Goal: Task Accomplishment & Management: Use online tool/utility

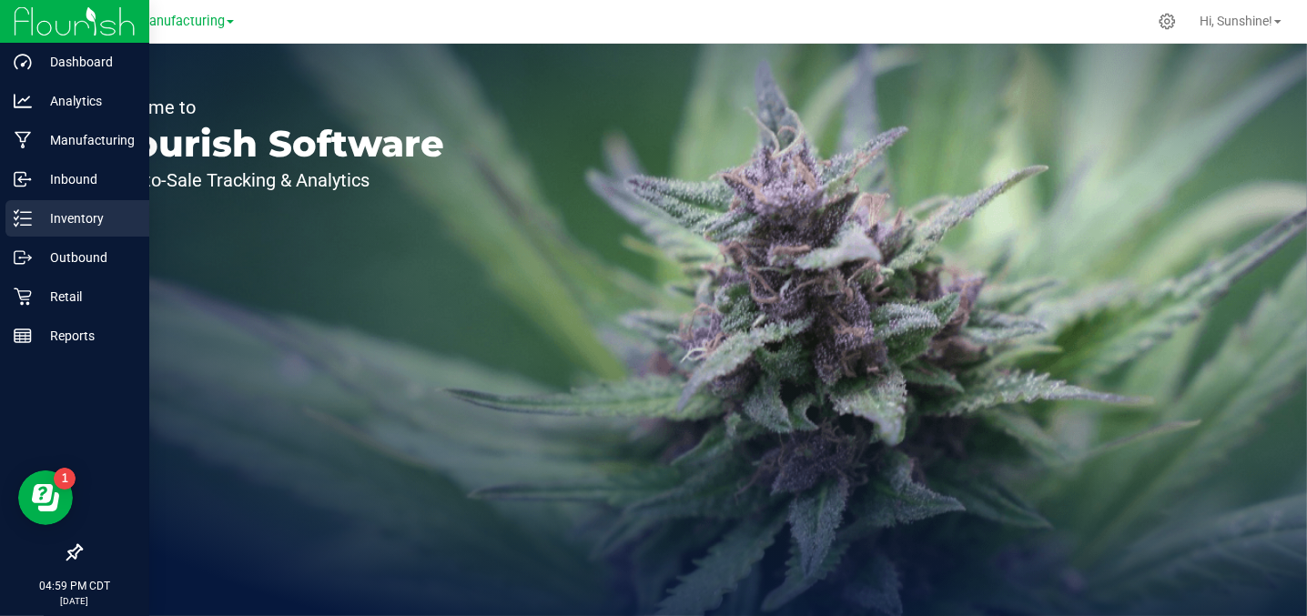
click at [73, 221] on p "Inventory" at bounding box center [86, 219] width 109 height 22
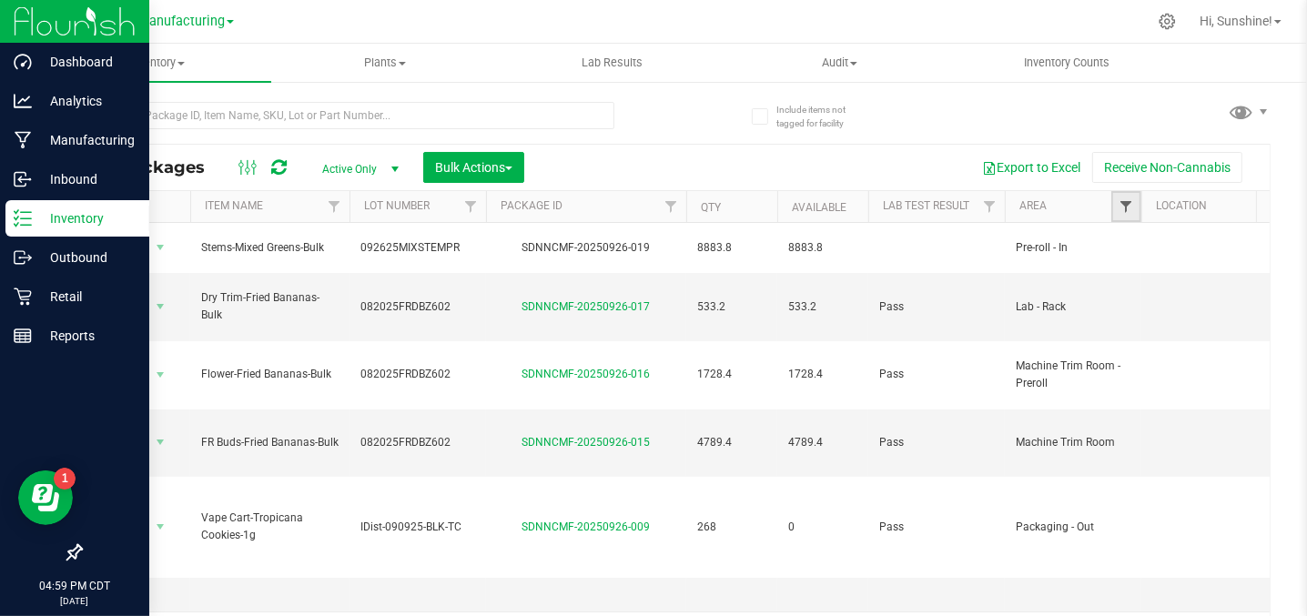
click at [1125, 200] on span "Filter" at bounding box center [1126, 206] width 15 height 15
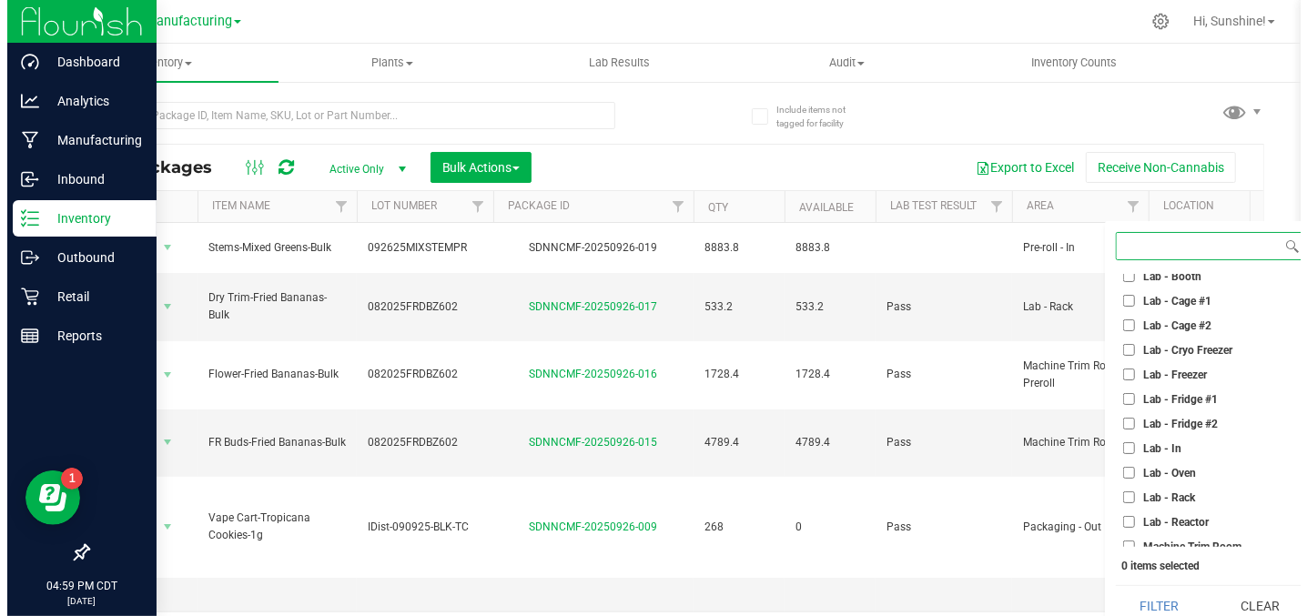
scroll to position [363, 0]
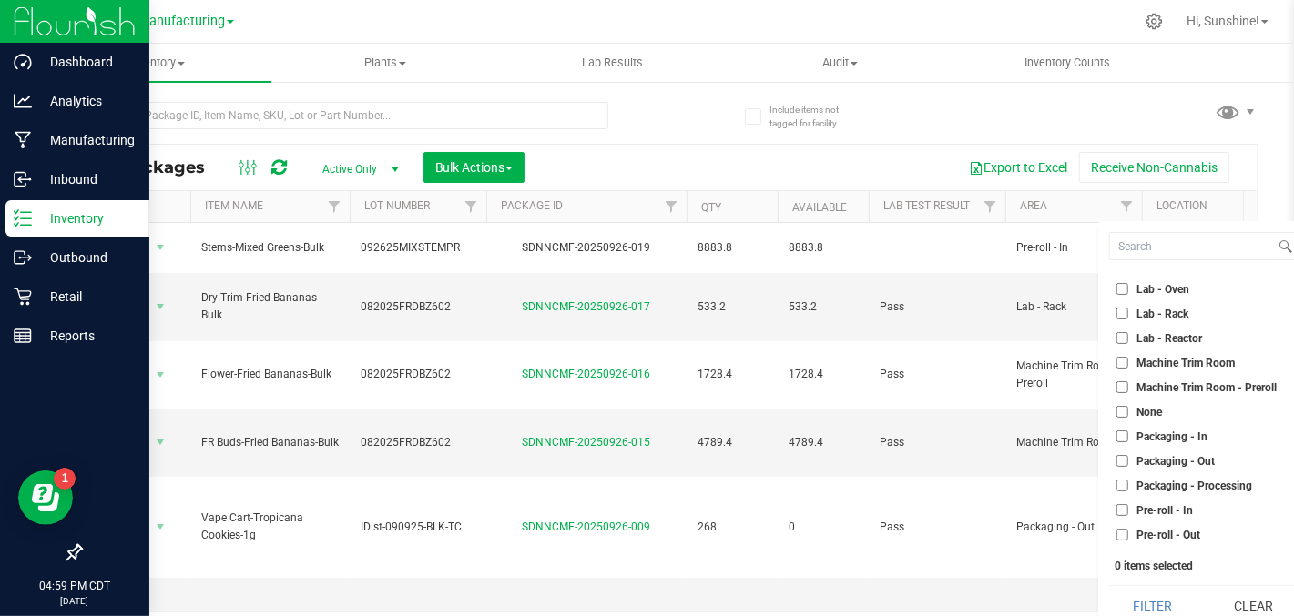
click at [1125, 459] on input "Packaging - Out" at bounding box center [1122, 461] width 12 height 12
checkbox input "true"
click at [1148, 594] on button "Filter" at bounding box center [1152, 606] width 87 height 40
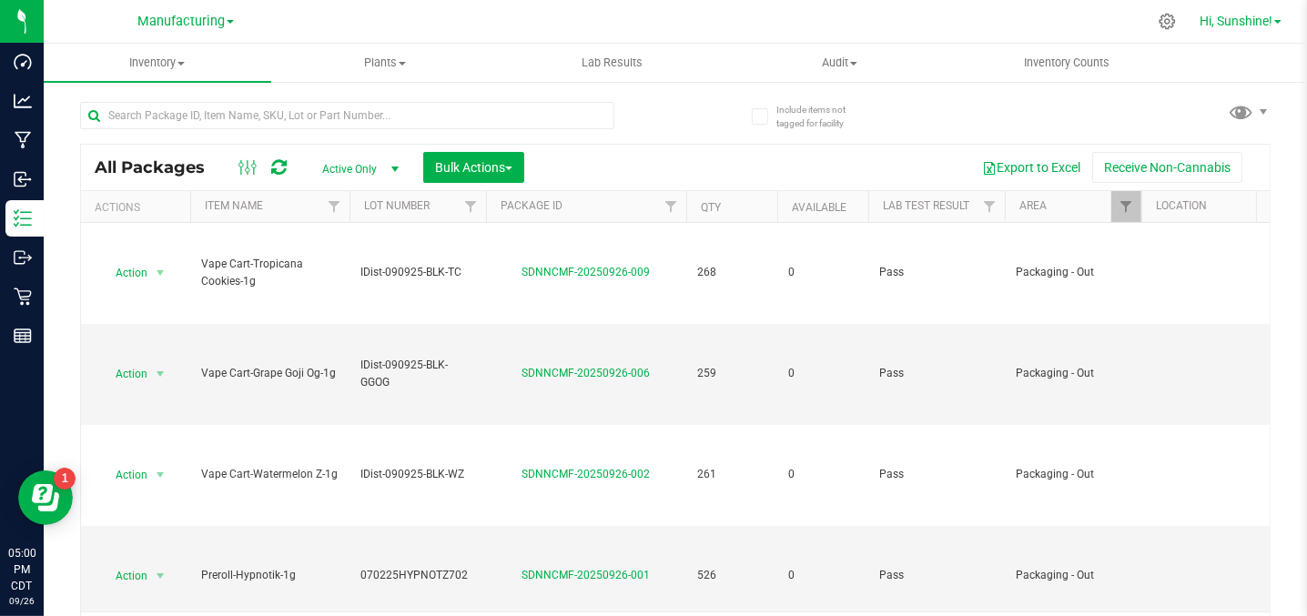
click at [1223, 23] on span "Hi, Sunshine!" at bounding box center [1236, 21] width 73 height 15
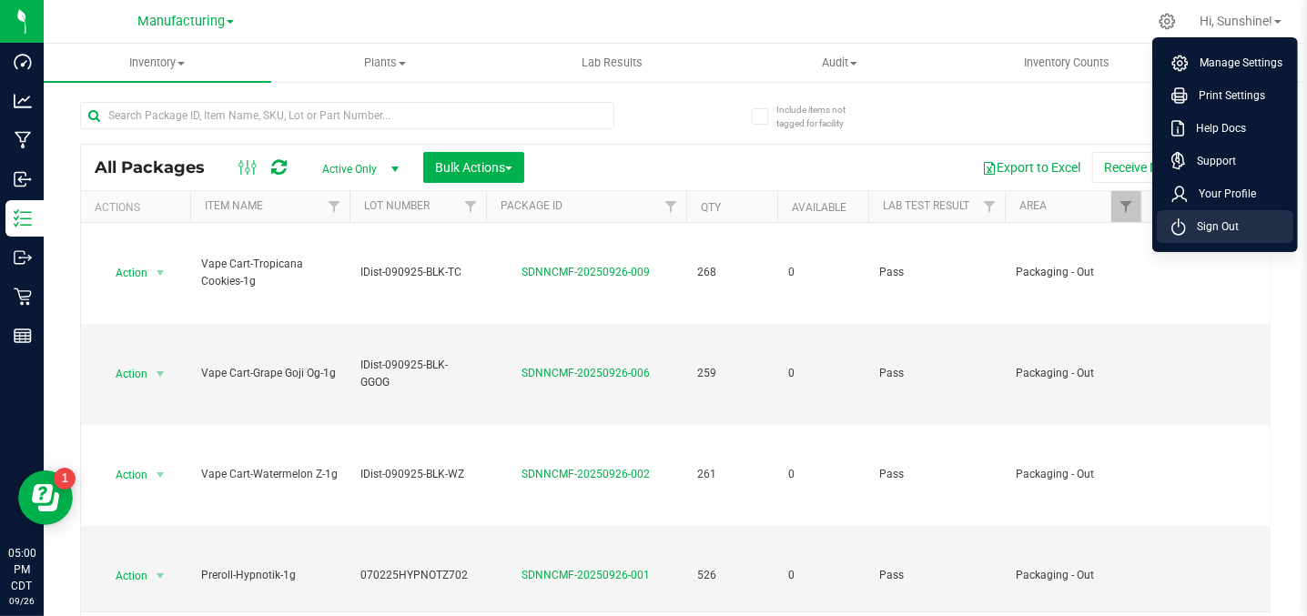
click at [1227, 239] on li "Sign Out" at bounding box center [1225, 226] width 137 height 33
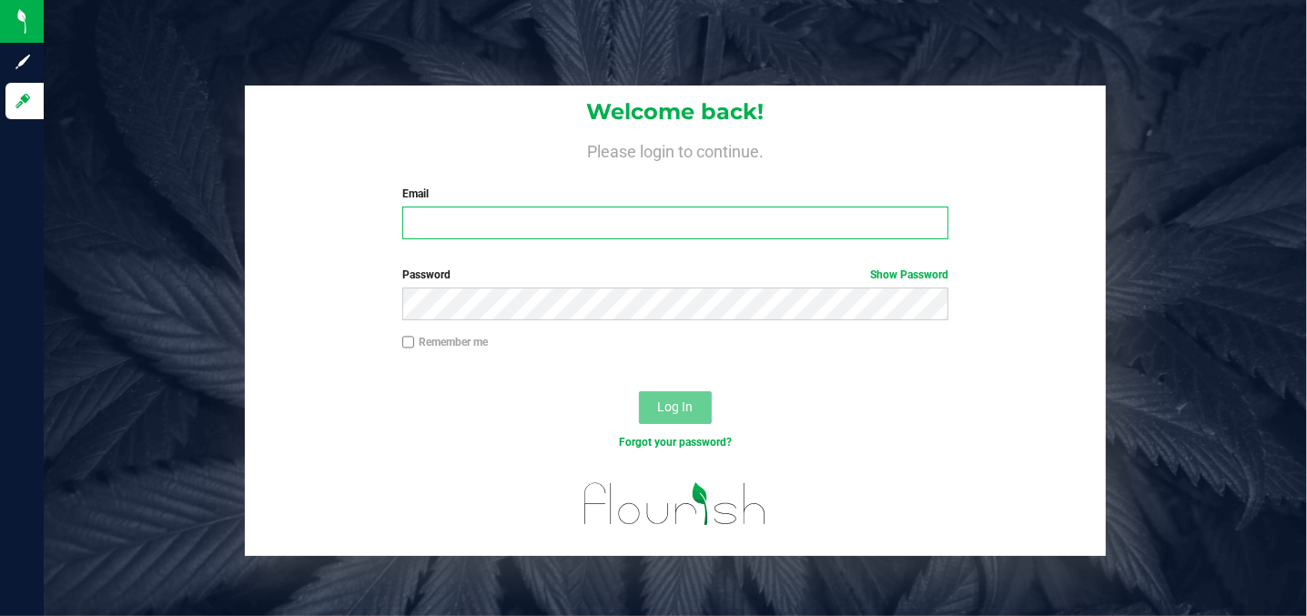
type input "[EMAIL_ADDRESS][PERSON_NAME][DOMAIN_NAME]"
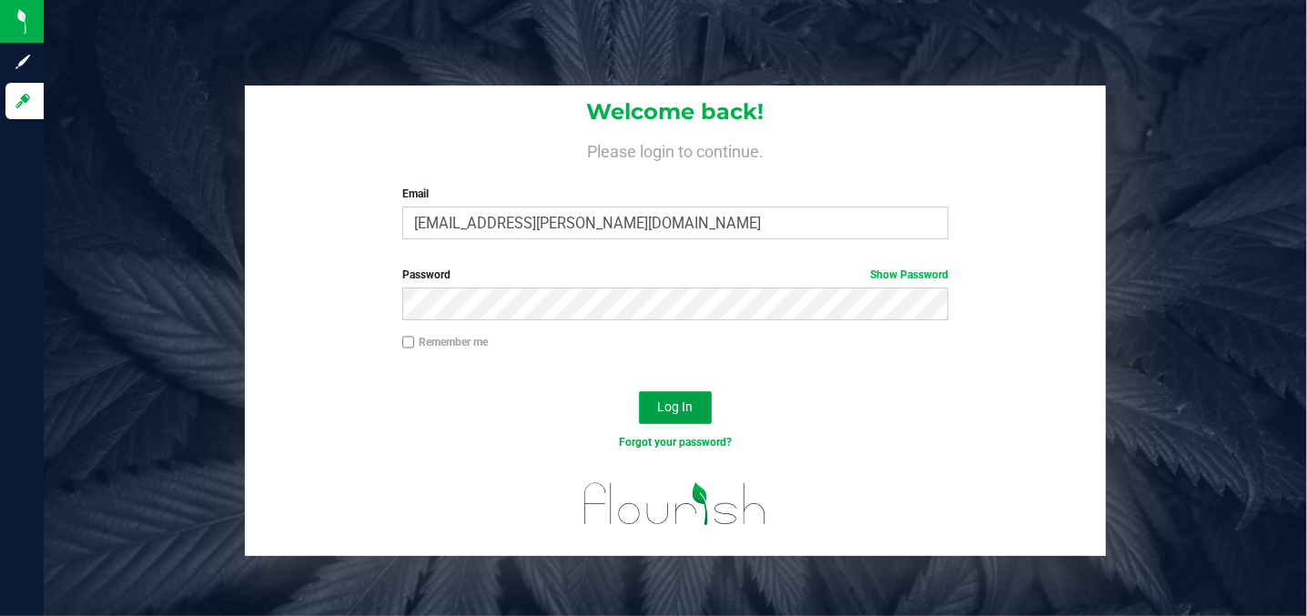
click at [686, 412] on span "Log In" at bounding box center [675, 407] width 36 height 15
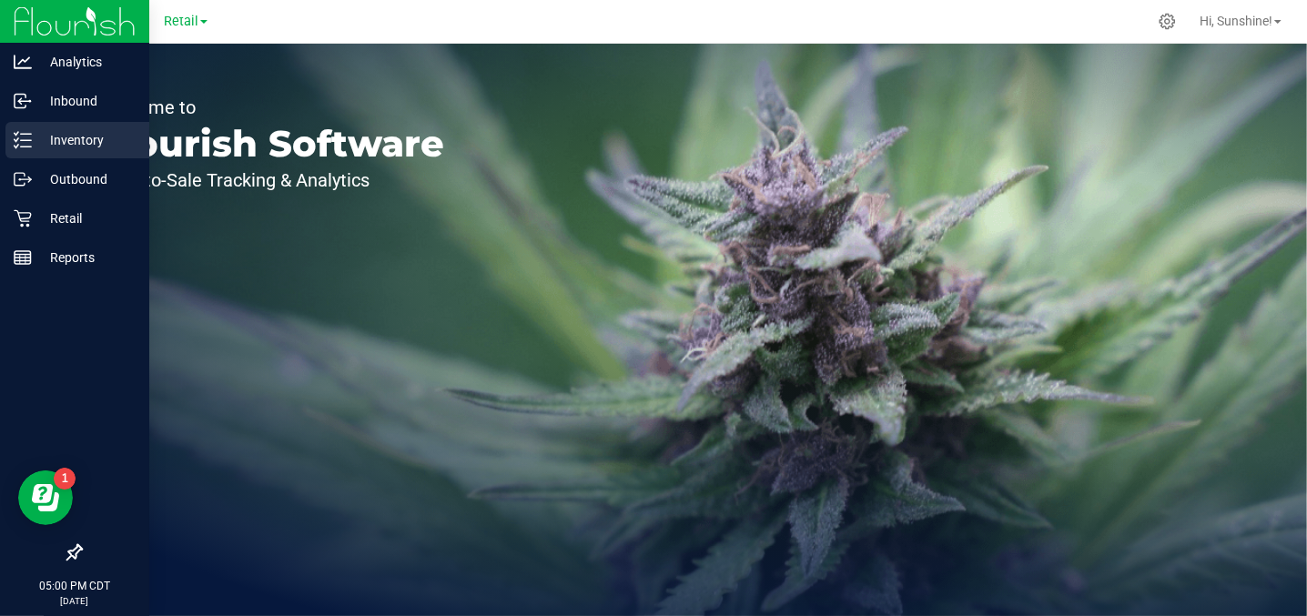
click at [90, 147] on p "Inventory" at bounding box center [86, 140] width 109 height 22
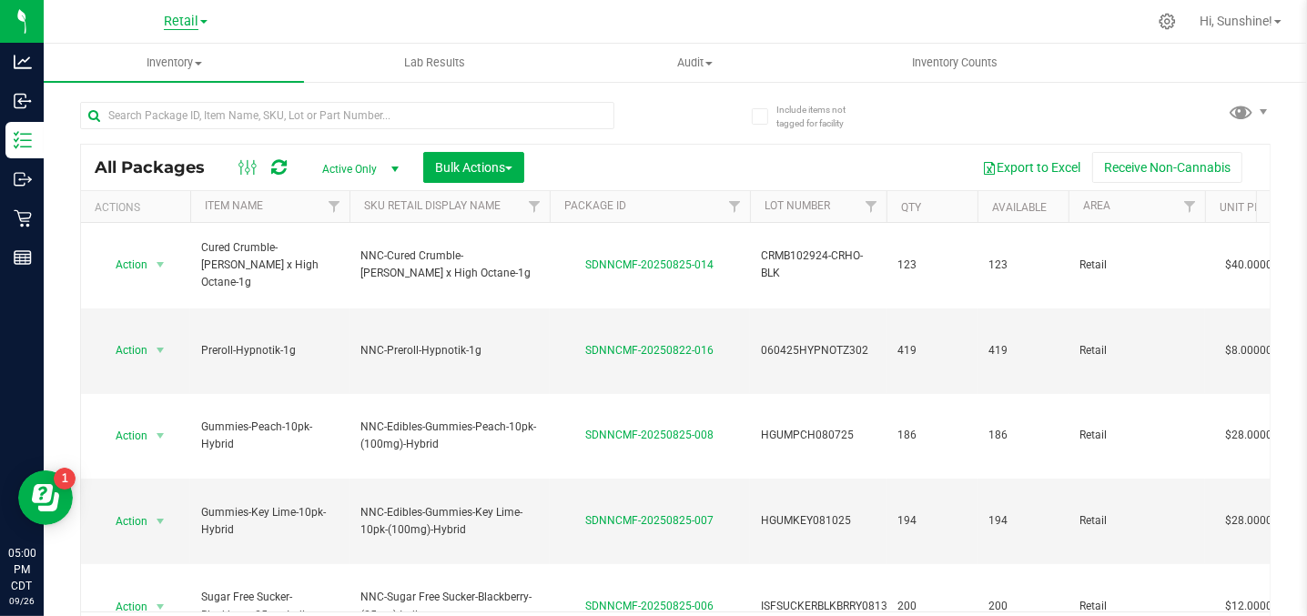
click at [175, 25] on span "Retail" at bounding box center [181, 22] width 35 height 16
click at [174, 90] on link "Manufacturing" at bounding box center [186, 88] width 266 height 25
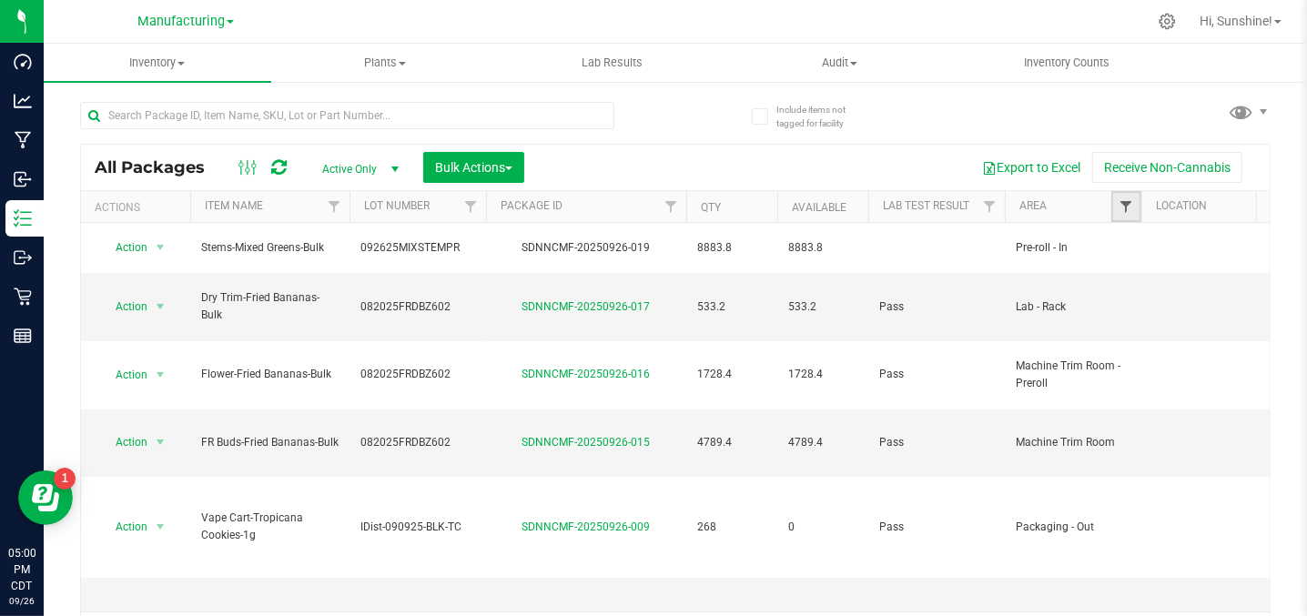
click at [1127, 207] on span "Filter" at bounding box center [1126, 206] width 15 height 15
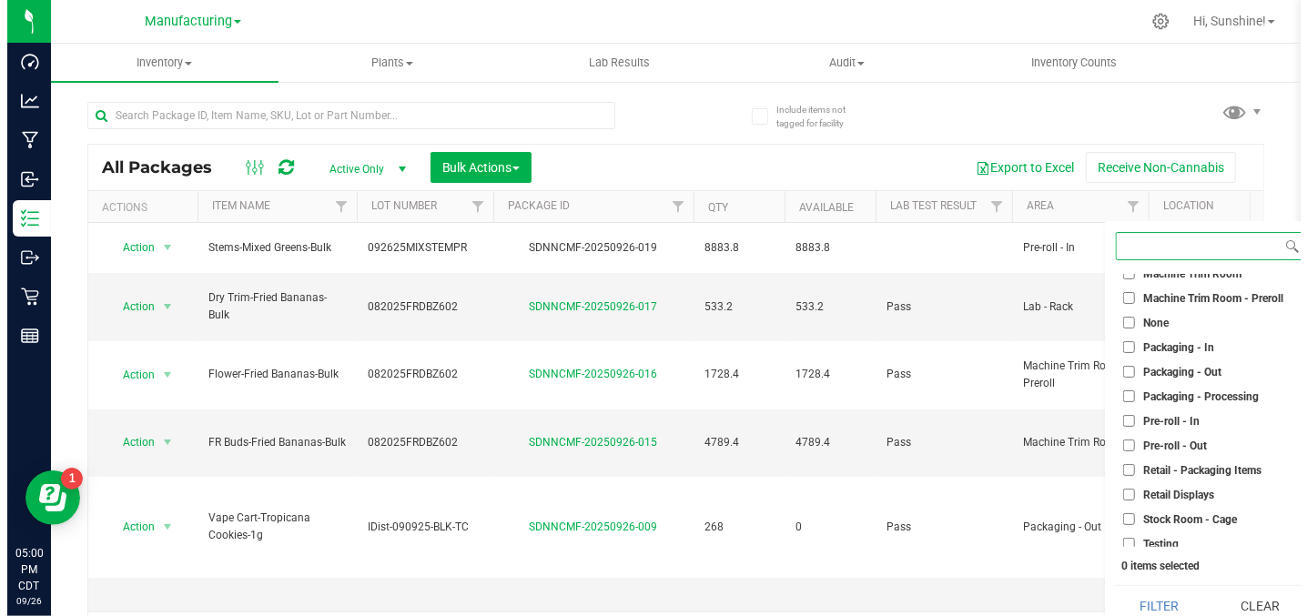
scroll to position [455, 0]
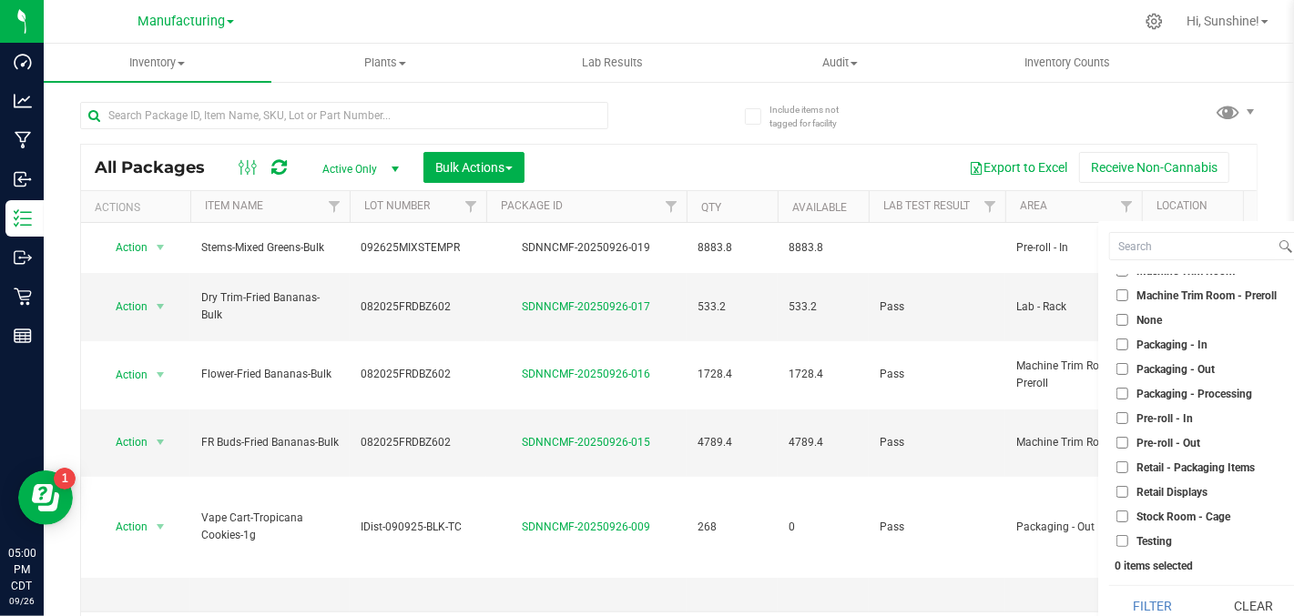
click at [1123, 369] on input "Packaging - Out" at bounding box center [1122, 369] width 12 height 12
checkbox input "true"
click at [1152, 605] on button "Filter" at bounding box center [1152, 606] width 87 height 40
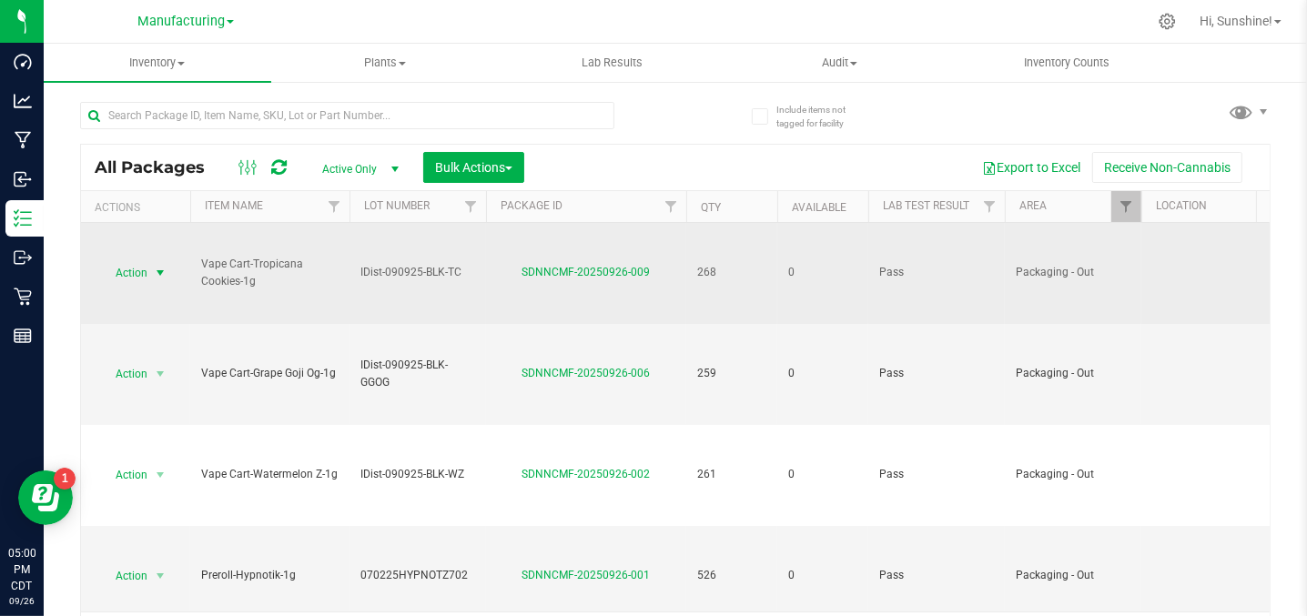
click at [131, 268] on span "Action" at bounding box center [123, 272] width 49 height 25
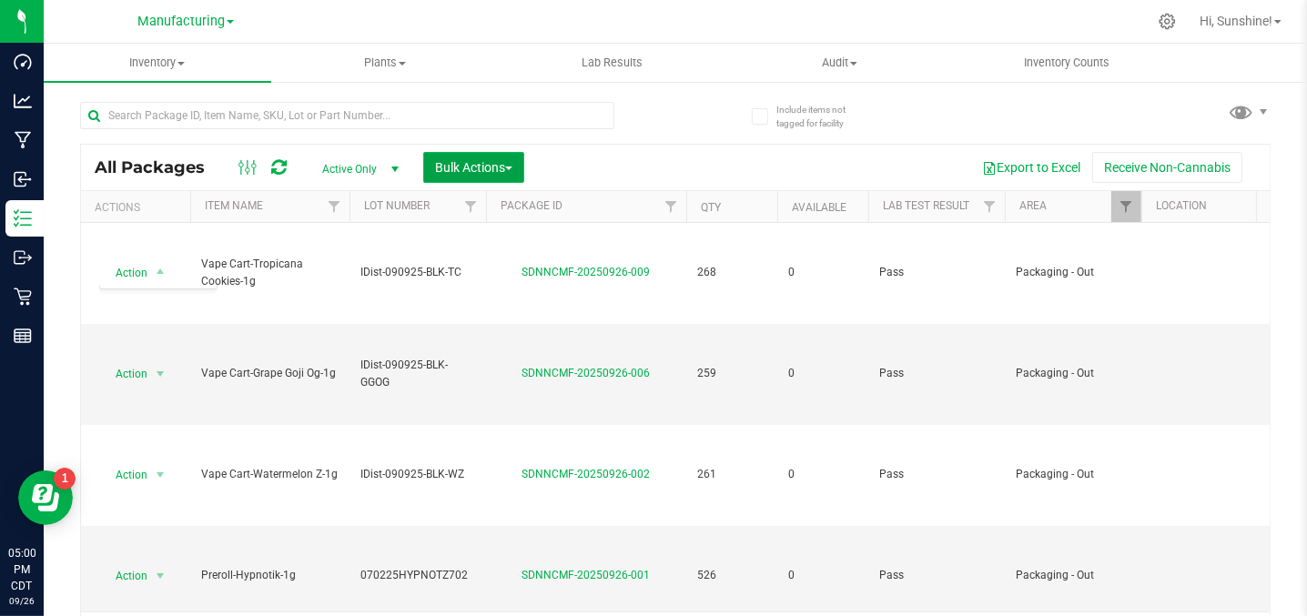
click at [487, 160] on span "Bulk Actions" at bounding box center [473, 167] width 77 height 15
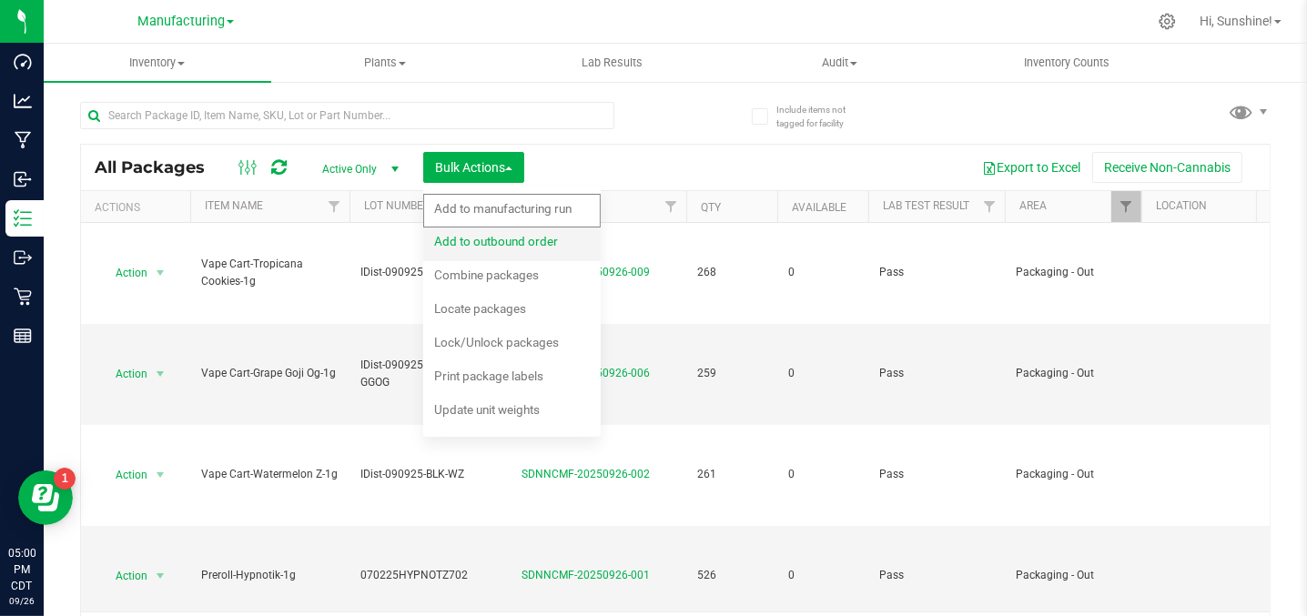
click at [493, 239] on span "Add to outbound order" at bounding box center [496, 241] width 124 height 15
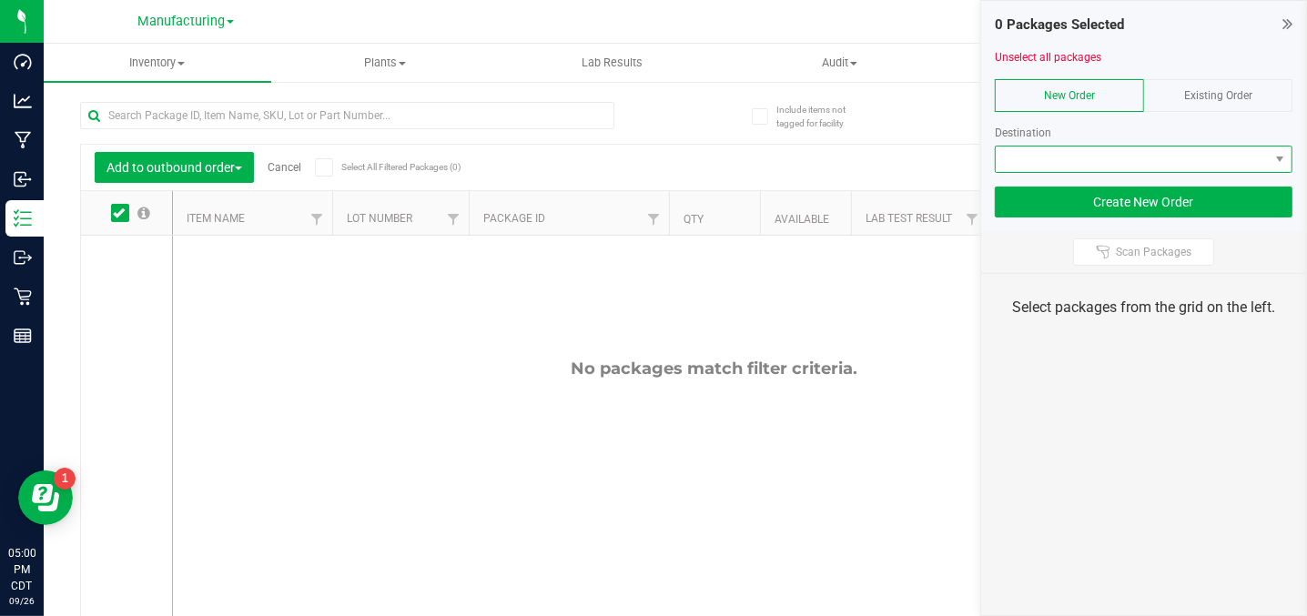
click at [1094, 155] on span at bounding box center [1132, 159] width 273 height 25
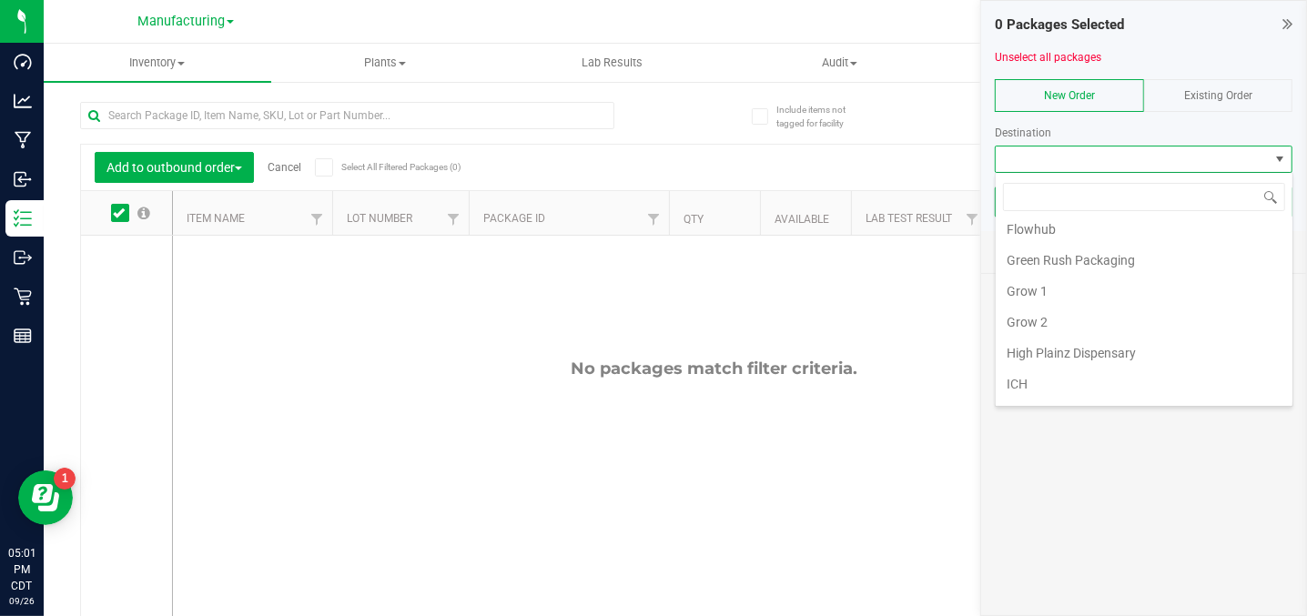
scroll to position [184, 0]
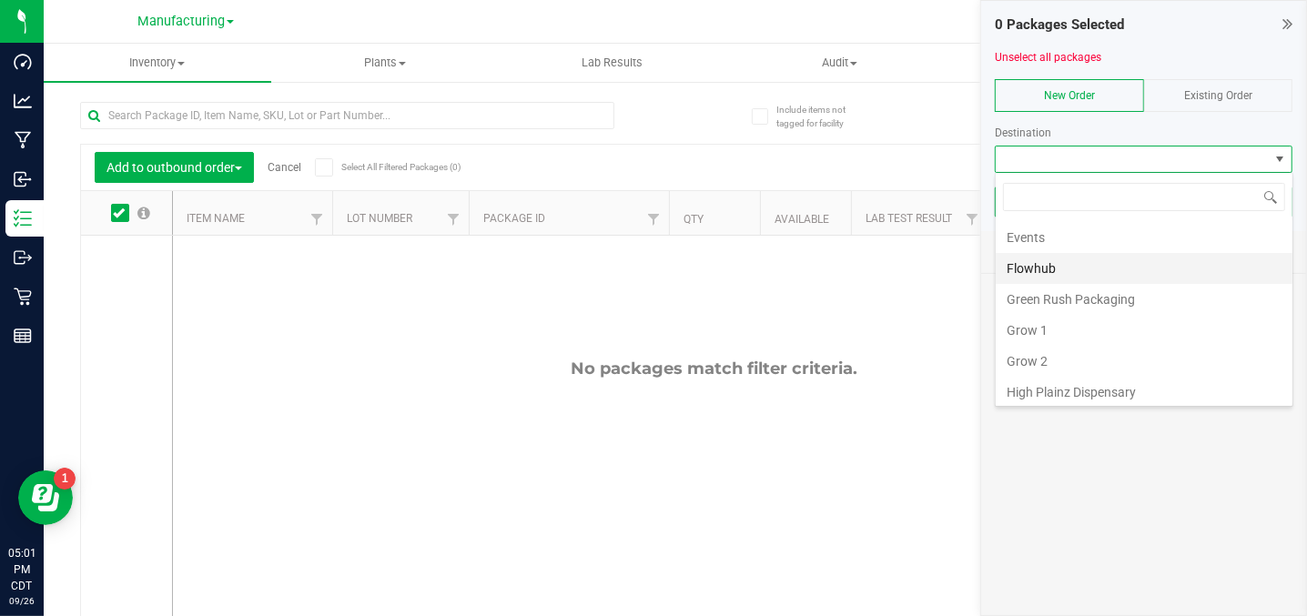
click at [1054, 256] on li "Flowhub" at bounding box center [1144, 268] width 297 height 31
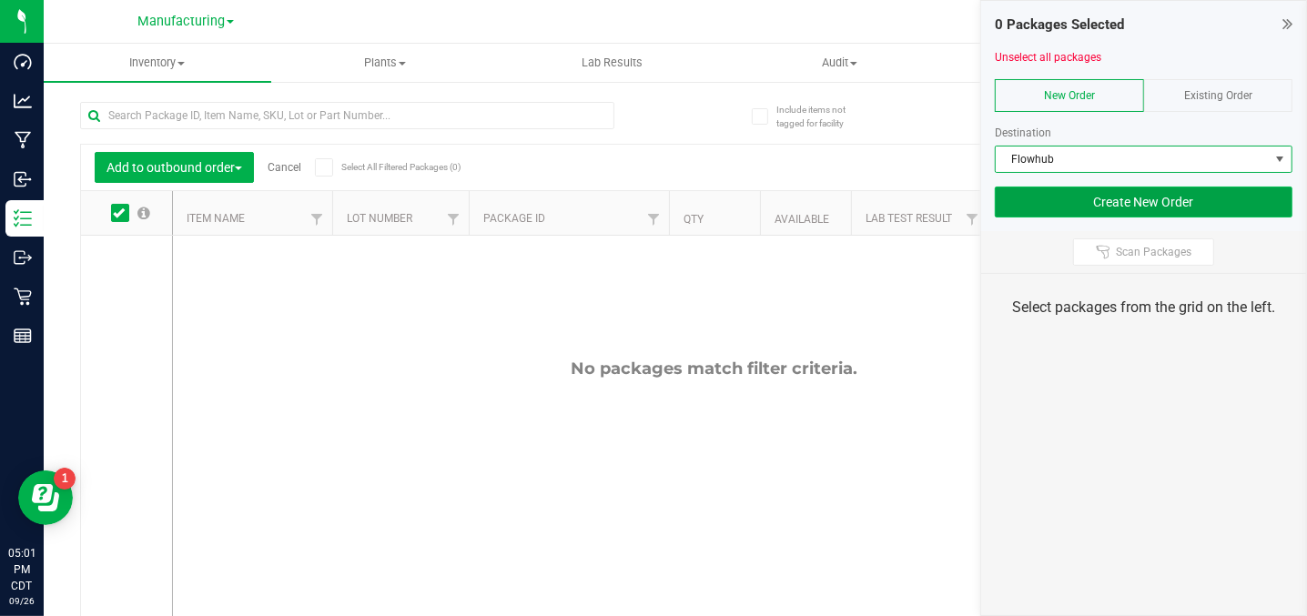
click at [1105, 198] on button "Create New Order" at bounding box center [1144, 202] width 298 height 31
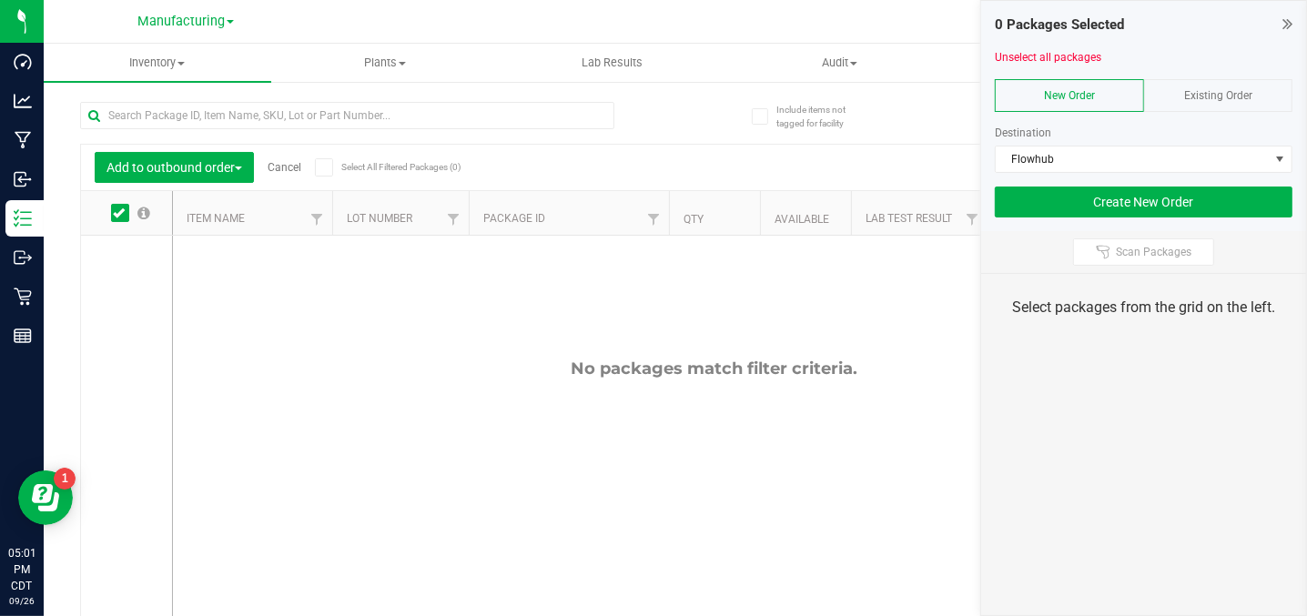
click at [1054, 92] on span "New Order" at bounding box center [1069, 95] width 51 height 13
click at [1053, 92] on span "New Order" at bounding box center [1069, 95] width 51 height 13
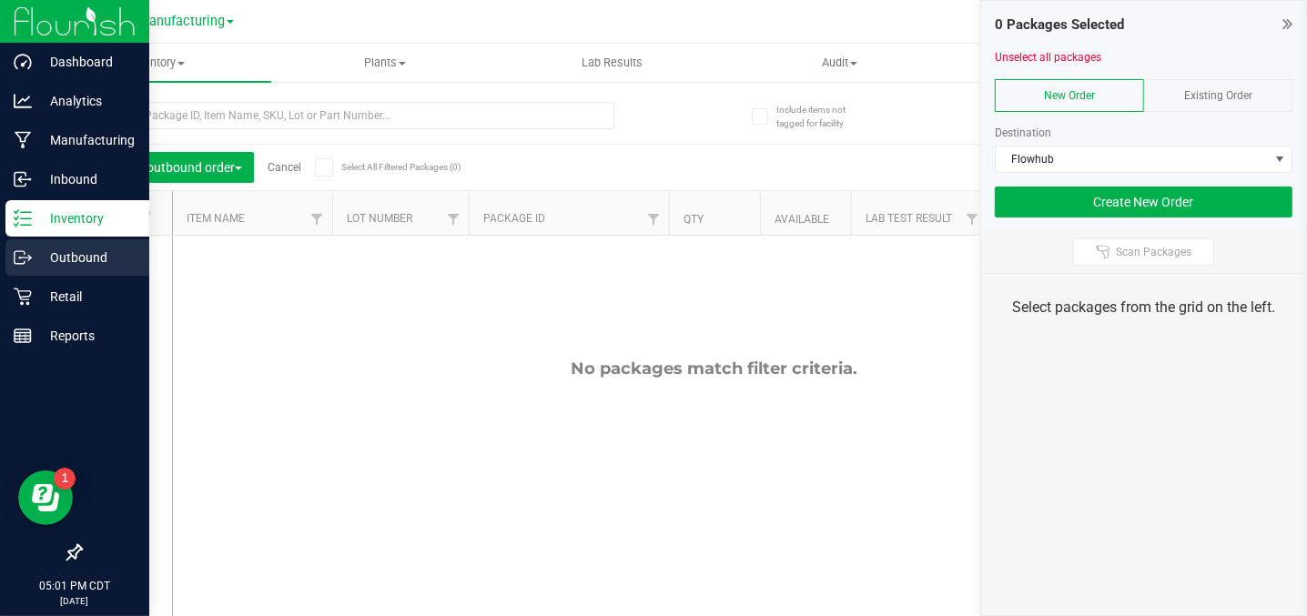
click at [64, 255] on p "Outbound" at bounding box center [86, 258] width 109 height 22
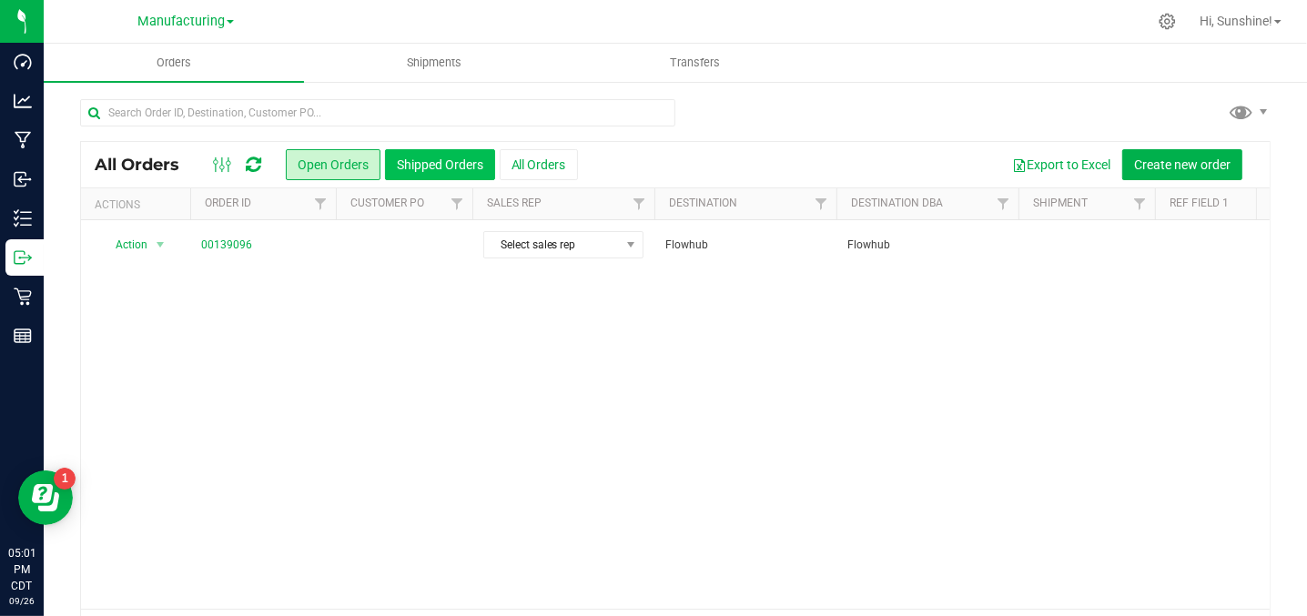
click at [440, 163] on button "Shipped Orders" at bounding box center [440, 164] width 110 height 31
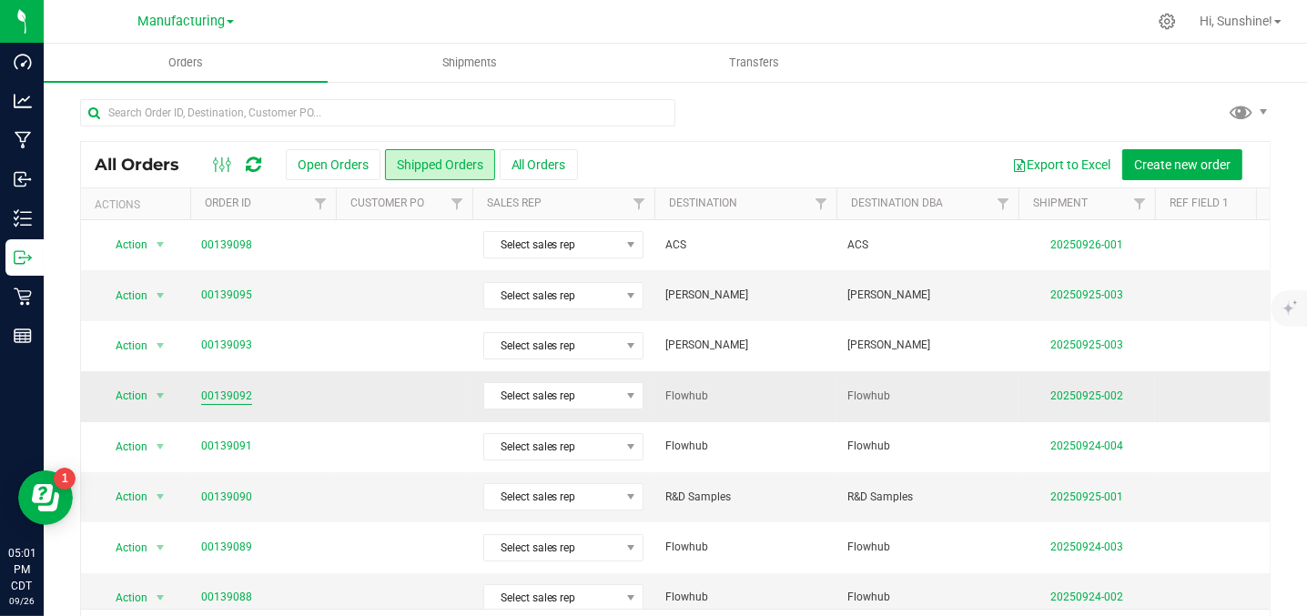
click at [242, 396] on link "00139092" at bounding box center [226, 396] width 51 height 17
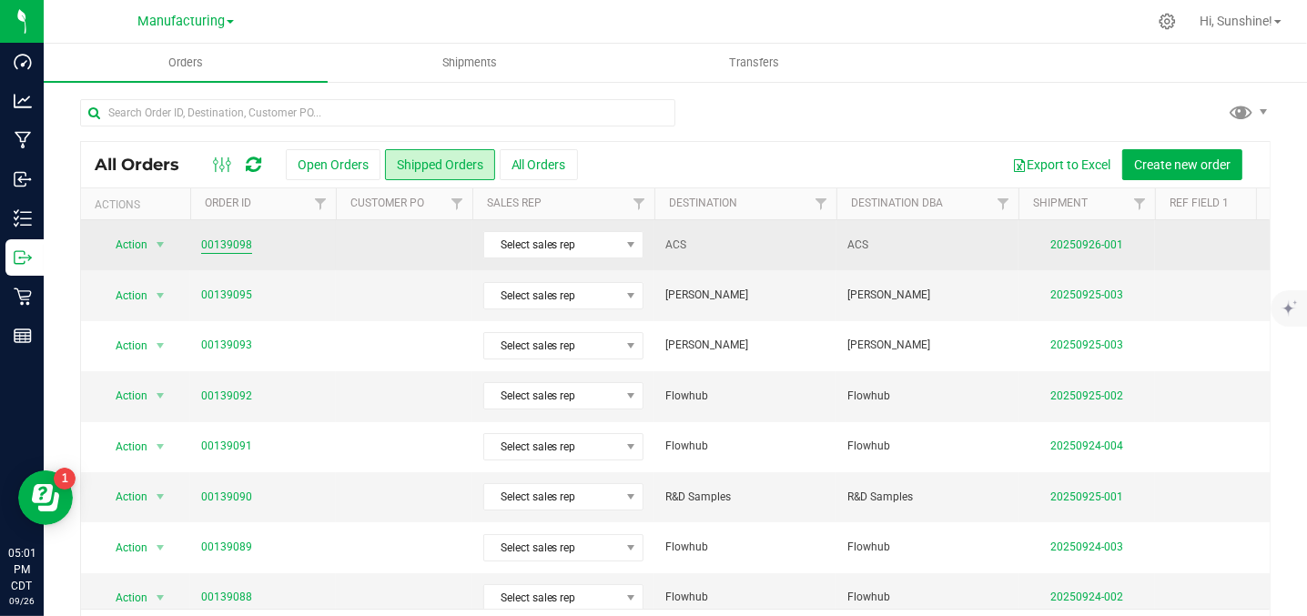
click at [219, 241] on link "00139098" at bounding box center [226, 245] width 51 height 17
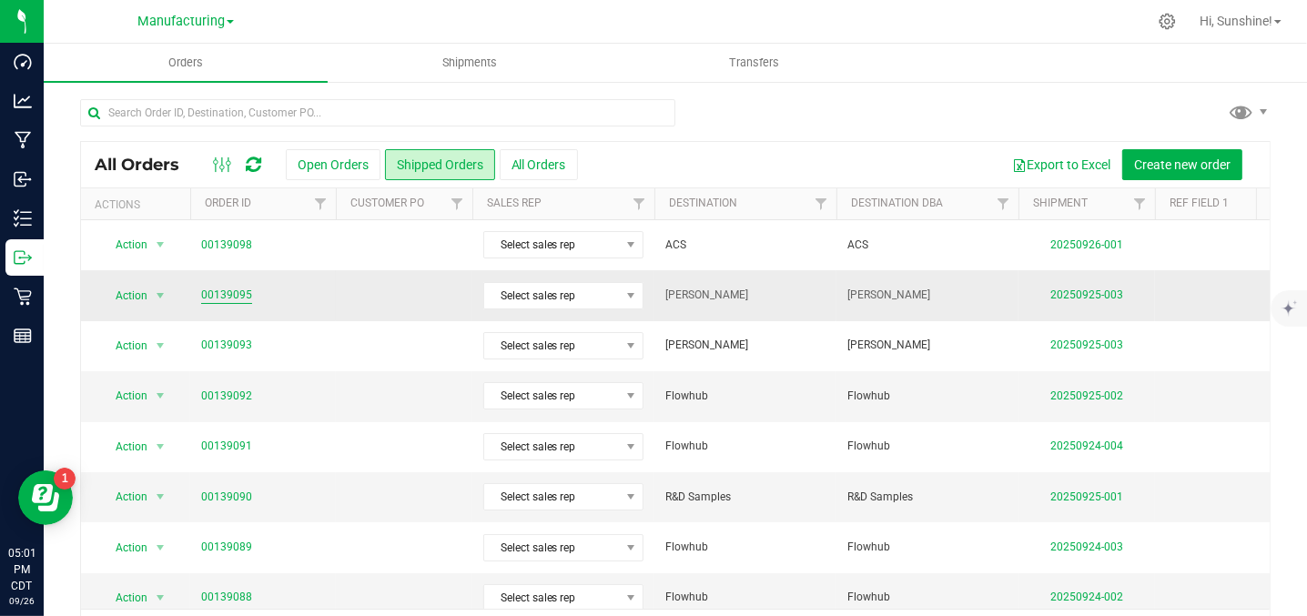
click at [234, 294] on link "00139095" at bounding box center [226, 295] width 51 height 17
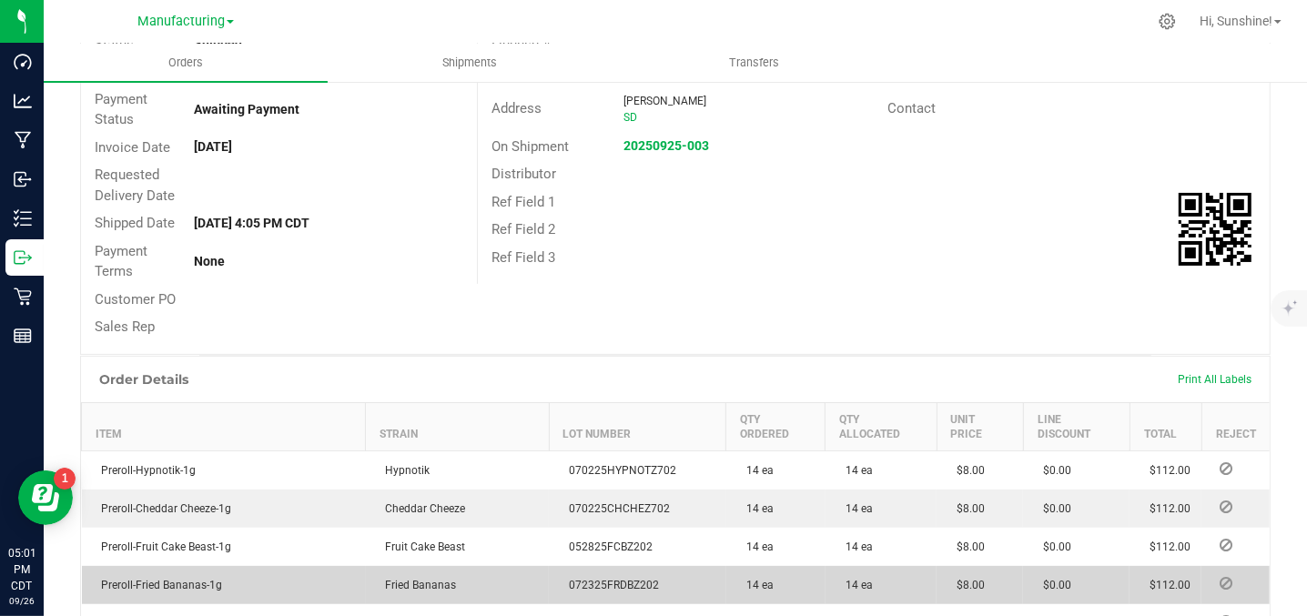
scroll to position [363, 0]
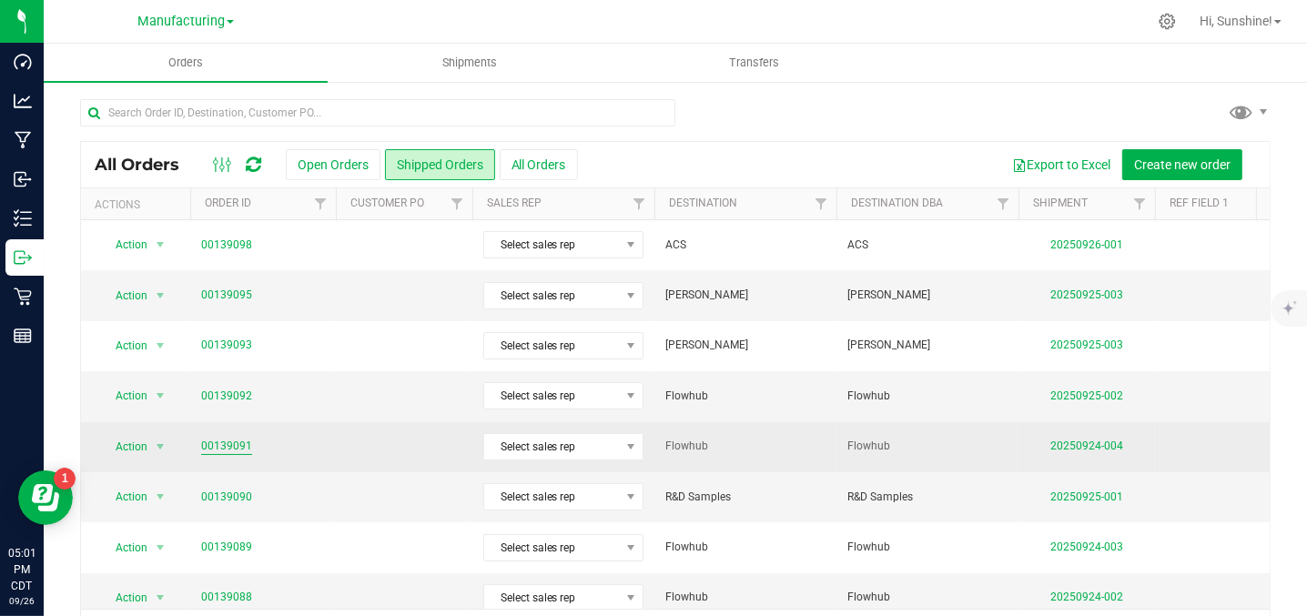
click at [228, 443] on link "00139091" at bounding box center [226, 446] width 51 height 17
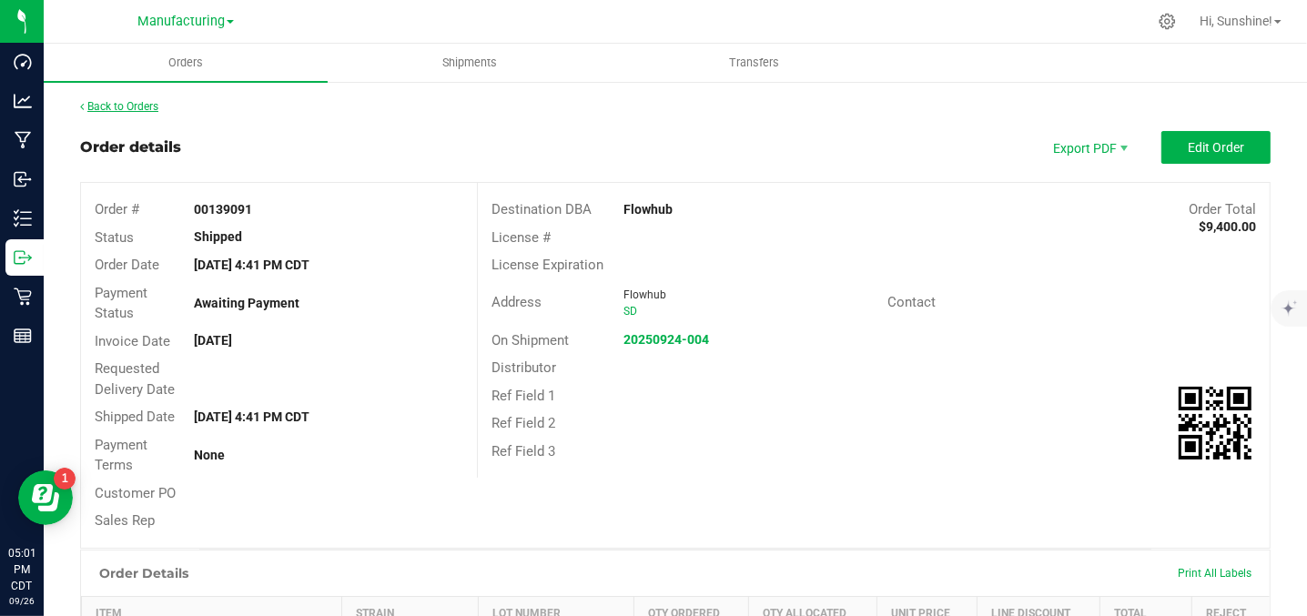
click at [105, 106] on link "Back to Orders" at bounding box center [119, 106] width 78 height 13
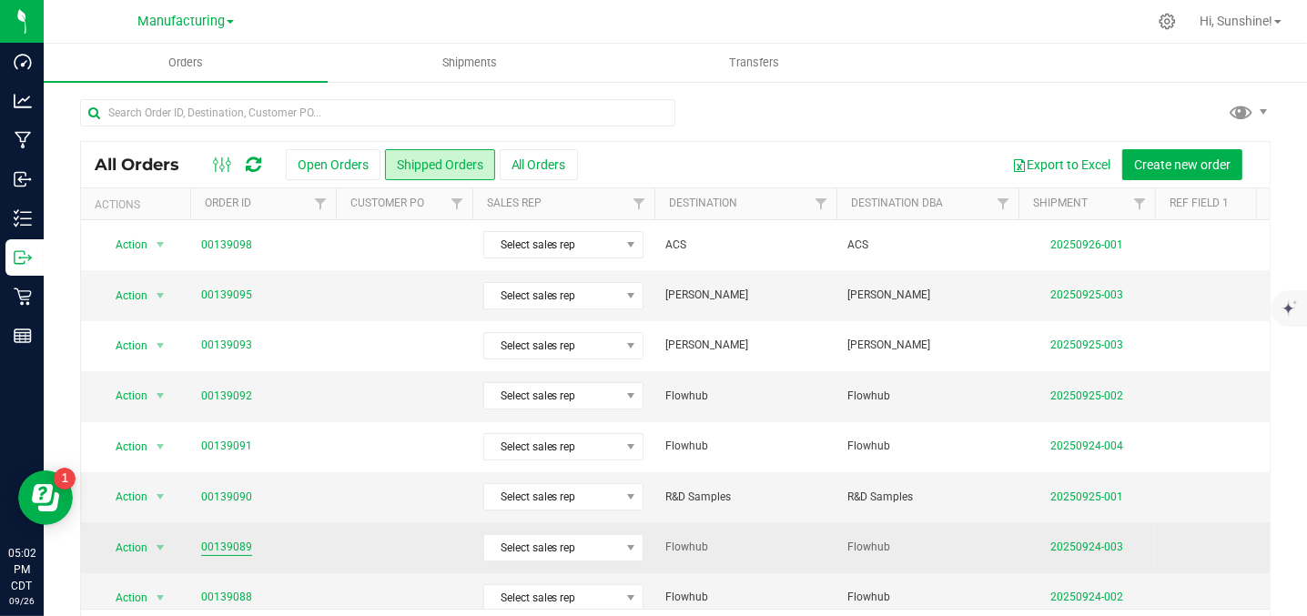
click at [239, 545] on link "00139089" at bounding box center [226, 547] width 51 height 17
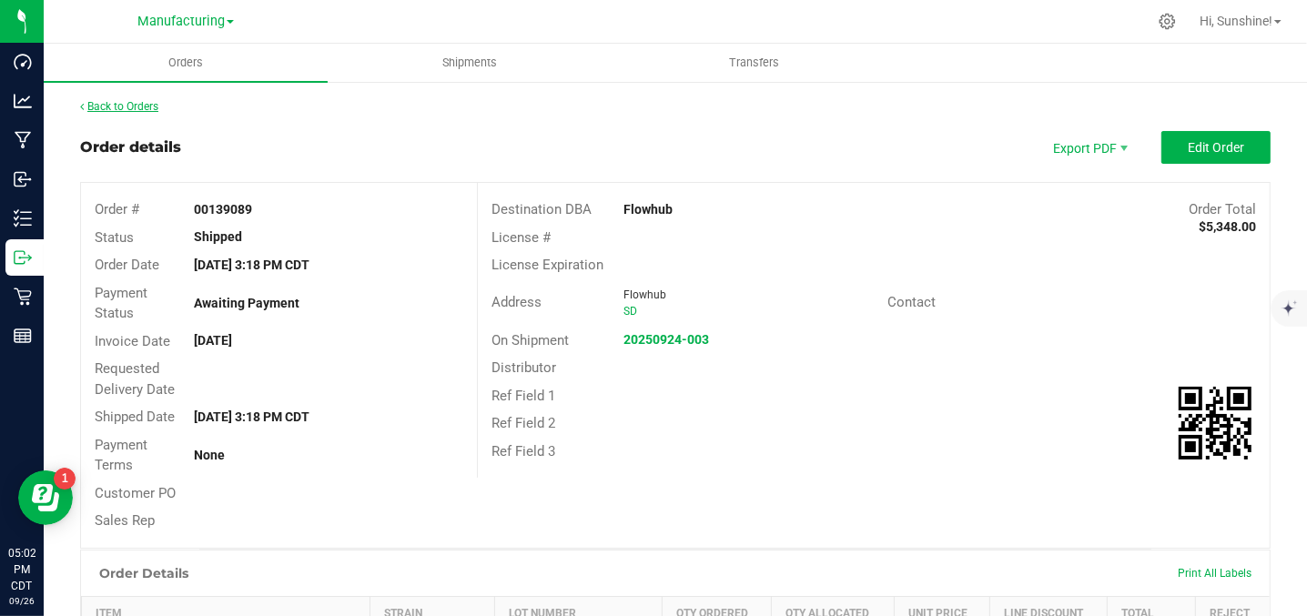
click at [122, 103] on link "Back to Orders" at bounding box center [119, 106] width 78 height 13
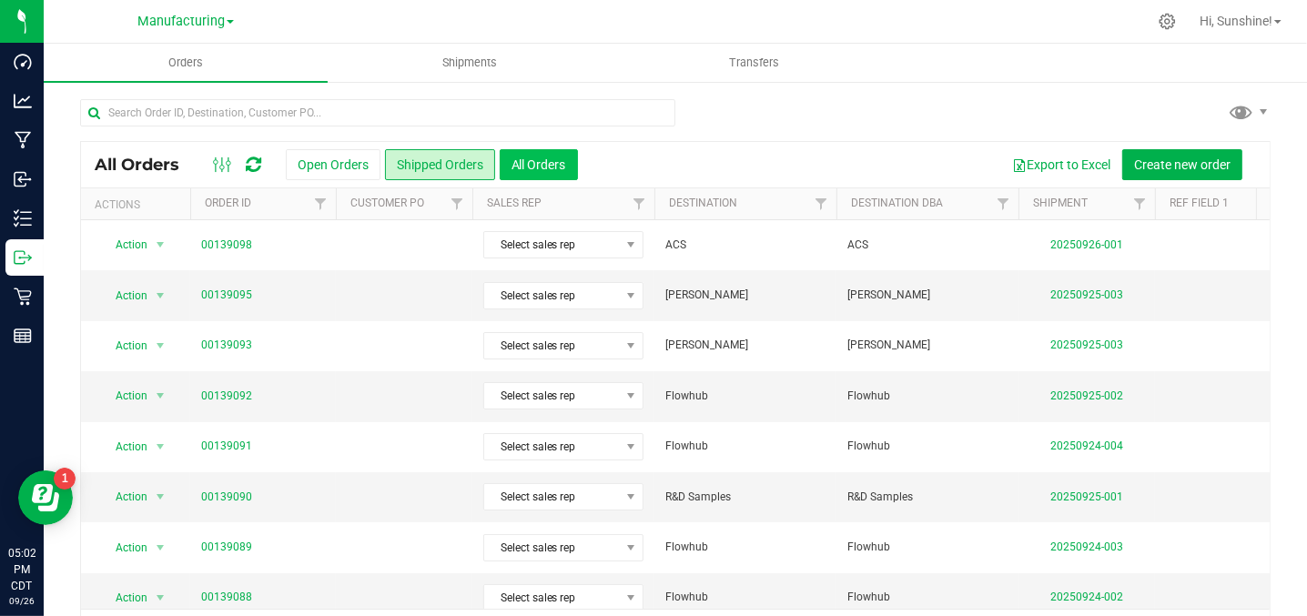
click at [536, 168] on button "All Orders" at bounding box center [539, 164] width 78 height 31
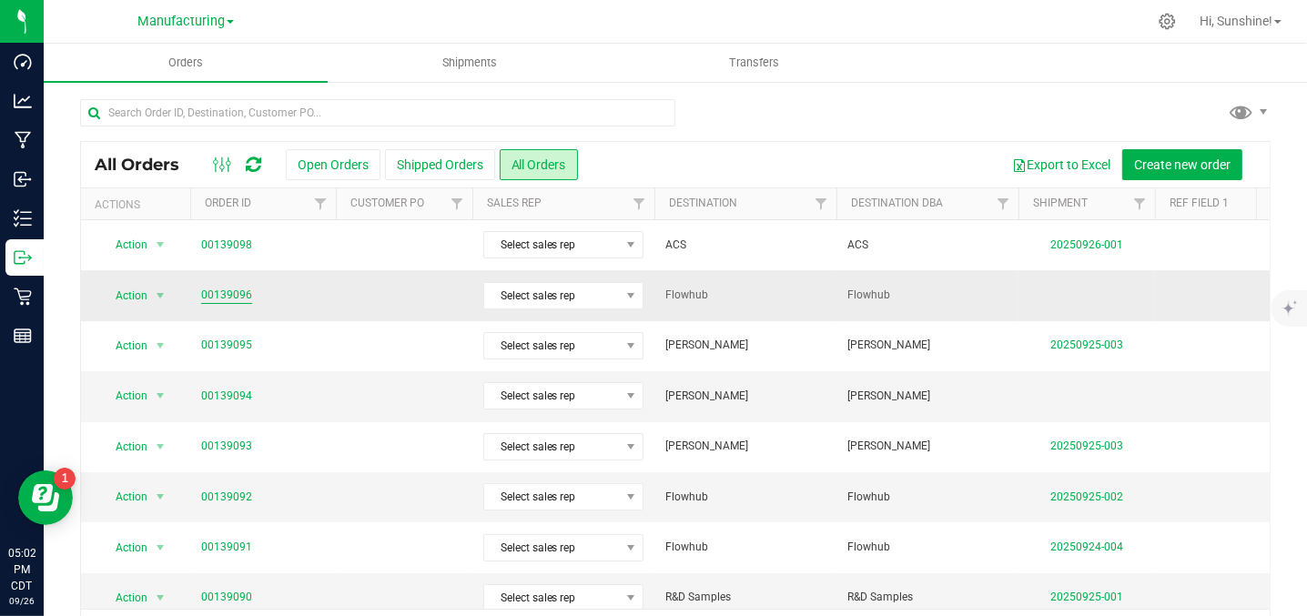
click at [225, 295] on link "00139096" at bounding box center [226, 295] width 51 height 17
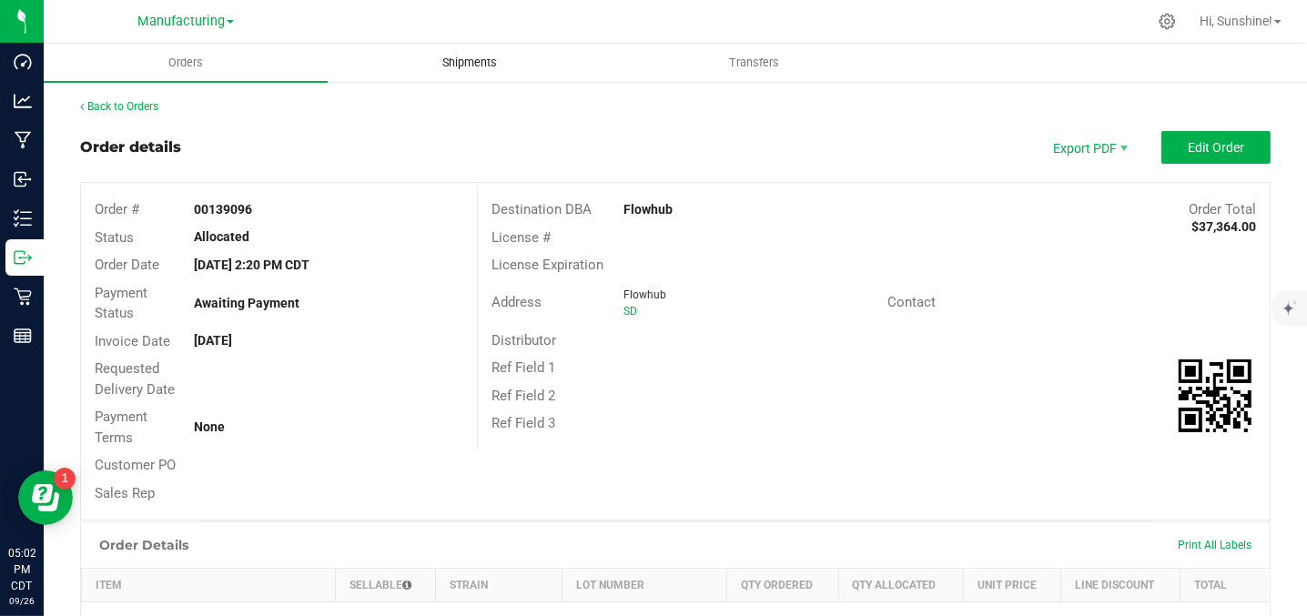
click at [474, 64] on span "Shipments" at bounding box center [470, 63] width 104 height 16
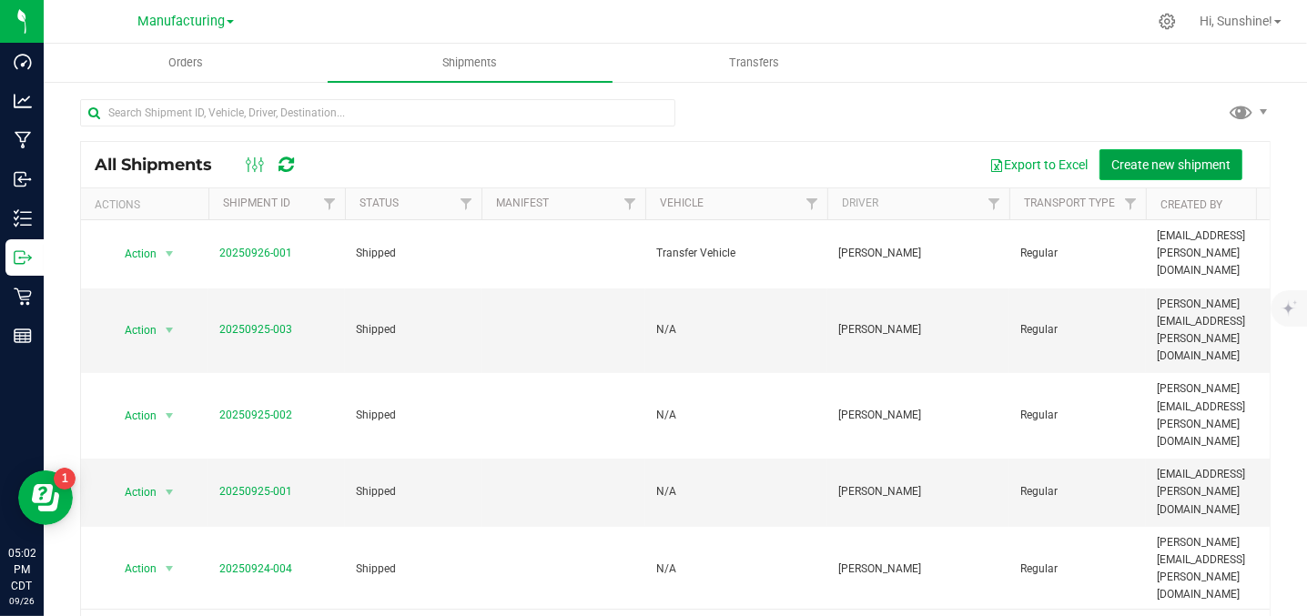
click at [1184, 160] on span "Create new shipment" at bounding box center [1171, 165] width 119 height 15
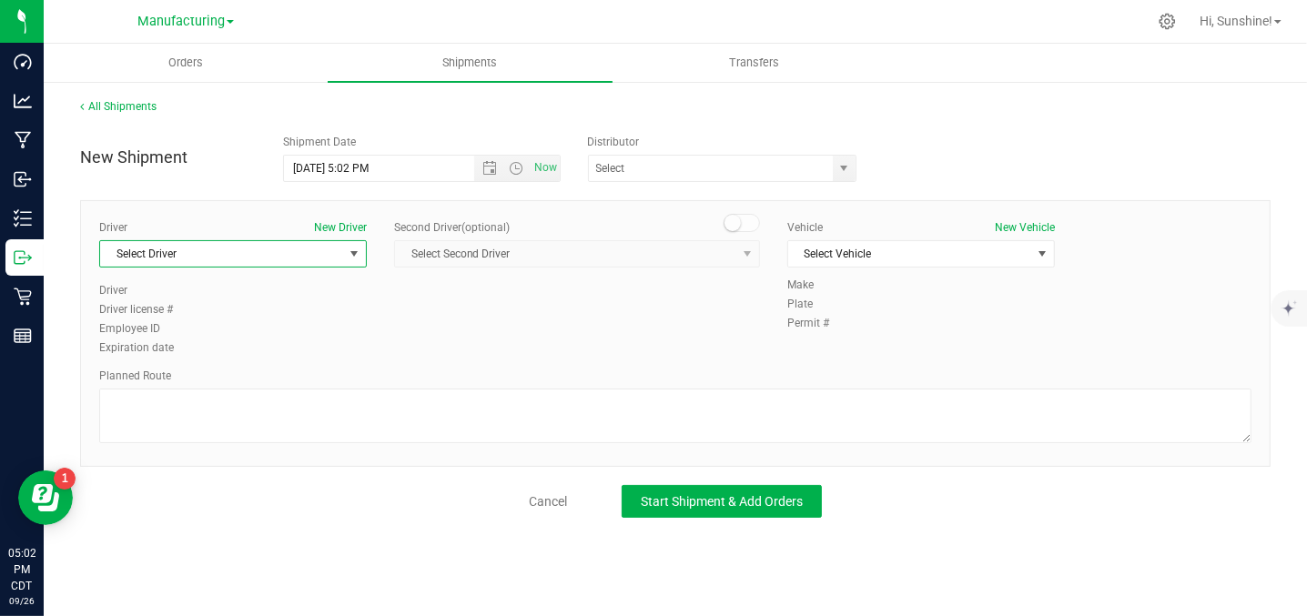
click at [266, 258] on span "Select Driver" at bounding box center [221, 253] width 243 height 25
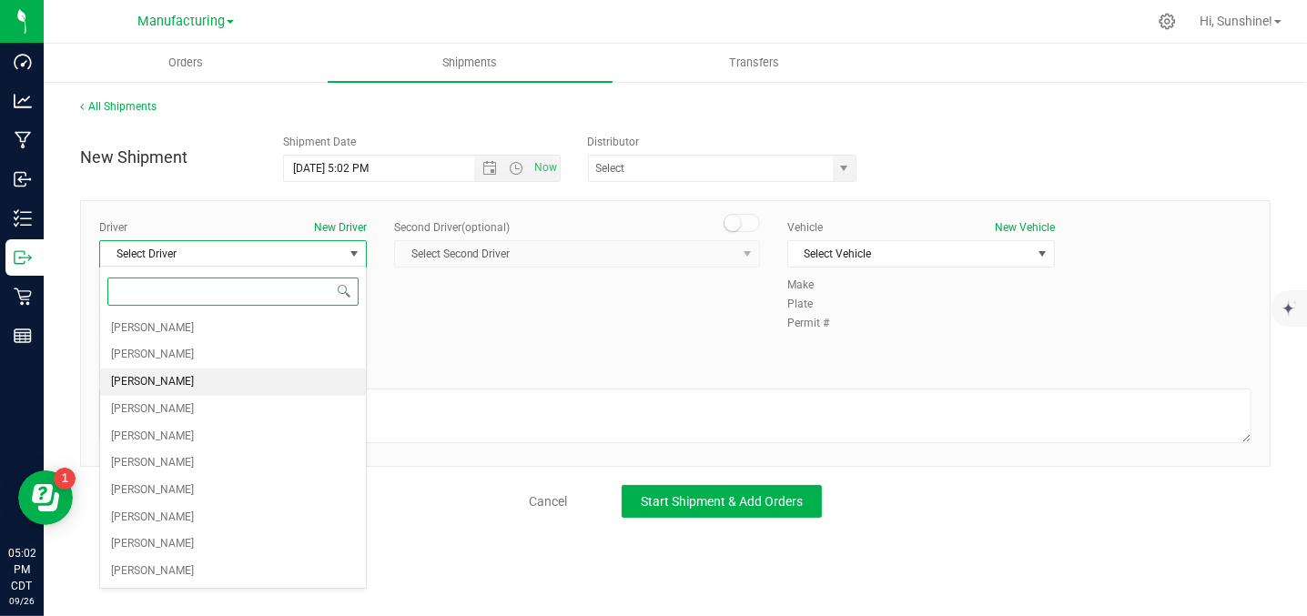
click at [195, 390] on li "[PERSON_NAME]" at bounding box center [233, 382] width 266 height 27
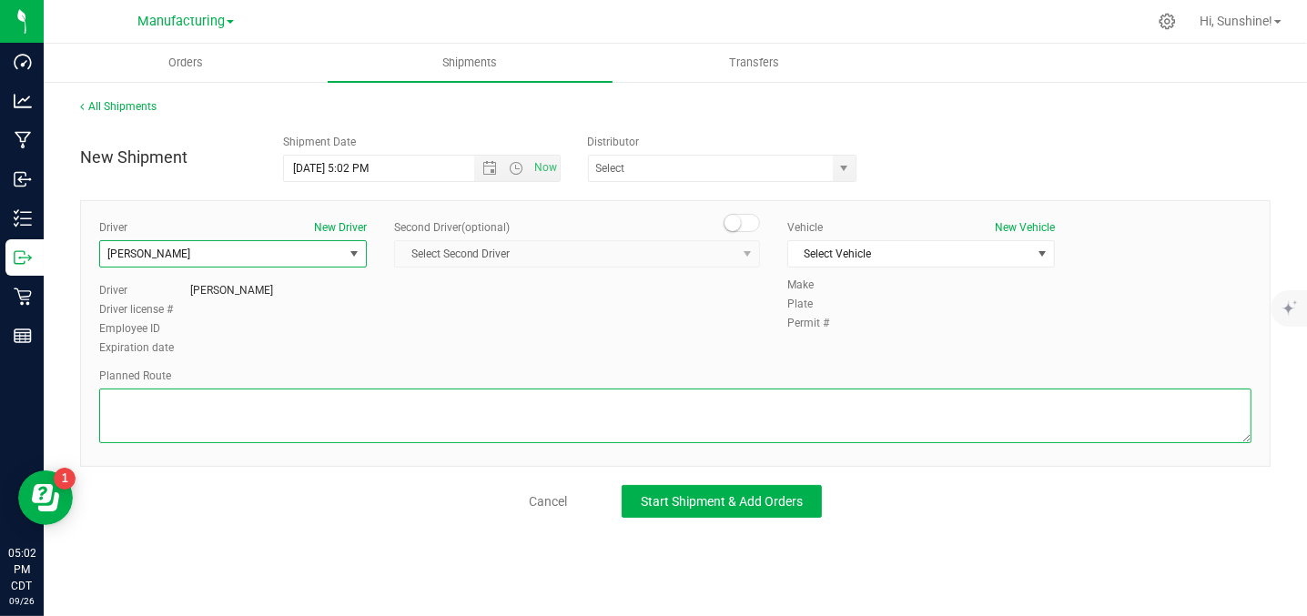
click at [180, 406] on textarea at bounding box center [675, 416] width 1153 height 55
type textarea "Packaging to Stockroom Flowhub"
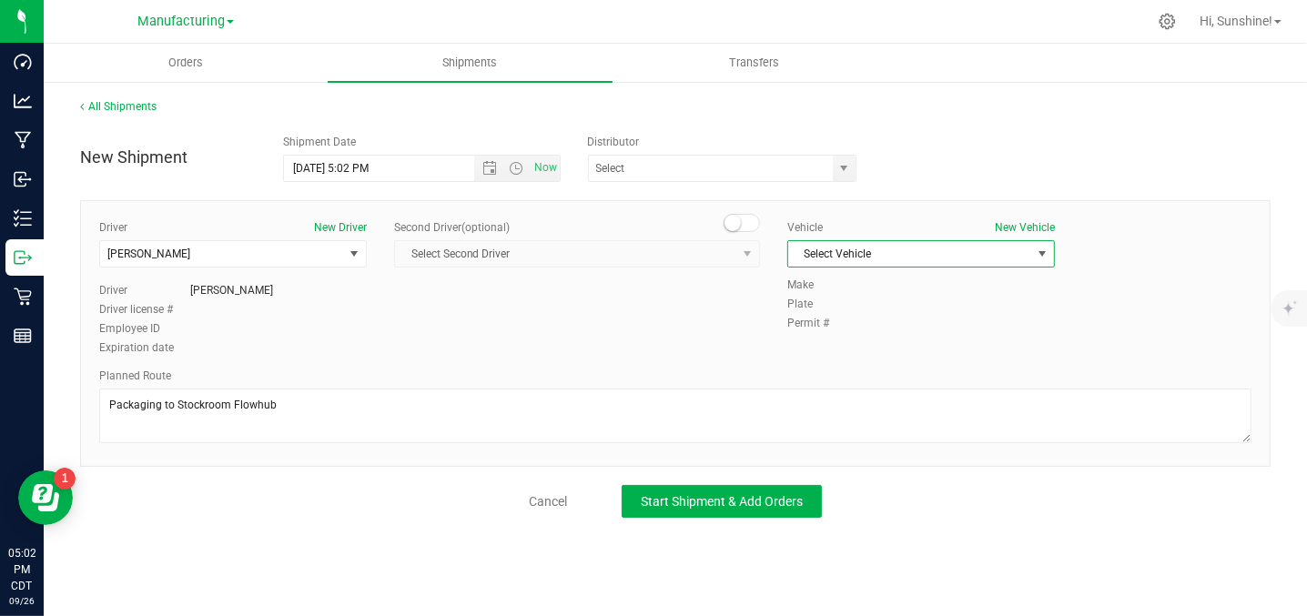
click at [964, 258] on span "Select Vehicle" at bounding box center [909, 253] width 243 height 25
click at [954, 279] on li "N/A" at bounding box center [921, 283] width 266 height 27
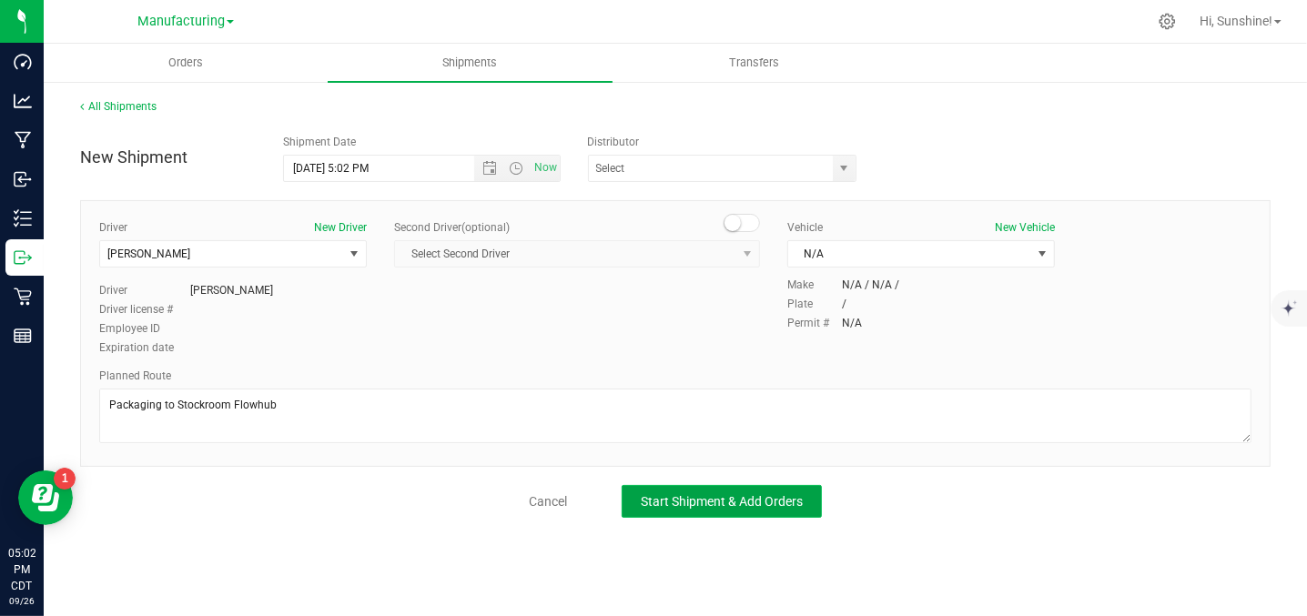
click at [664, 503] on span "Start Shipment & Add Orders" at bounding box center [722, 501] width 162 height 15
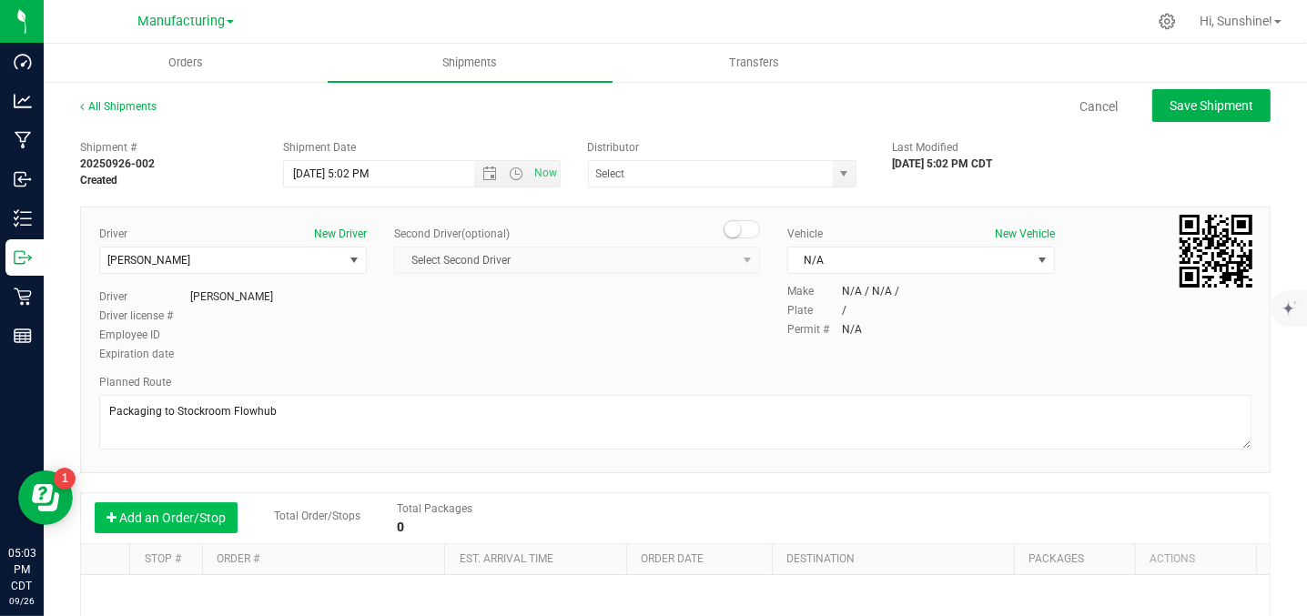
click at [201, 516] on button "Add an Order/Stop" at bounding box center [166, 518] width 143 height 31
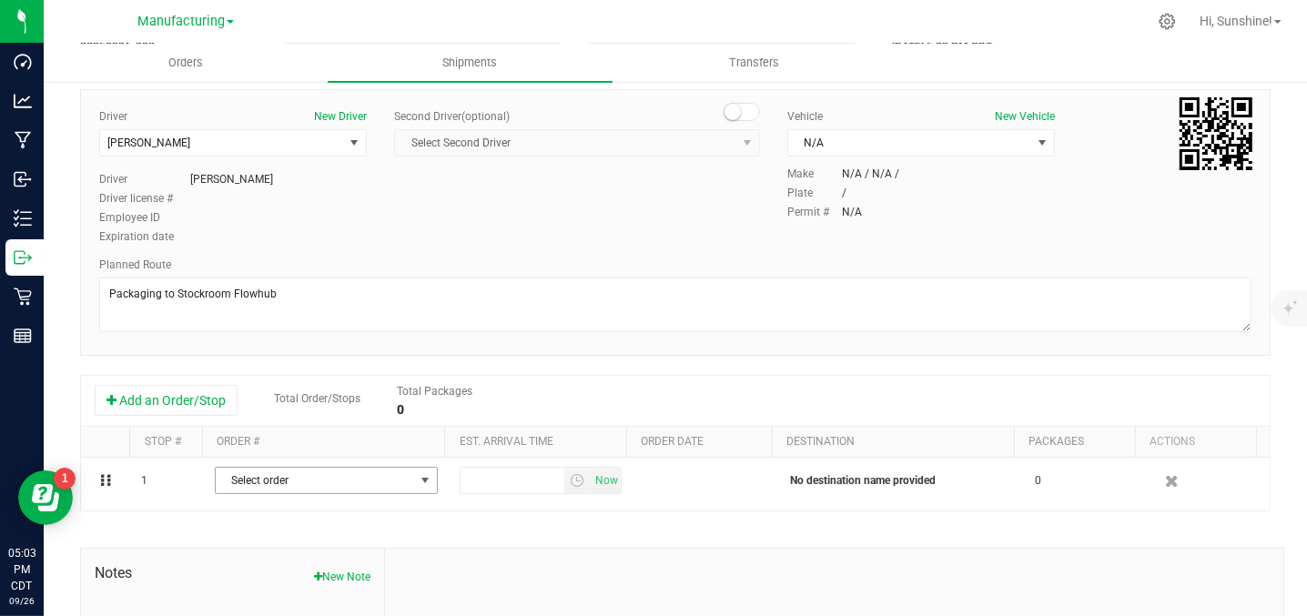
scroll to position [272, 0]
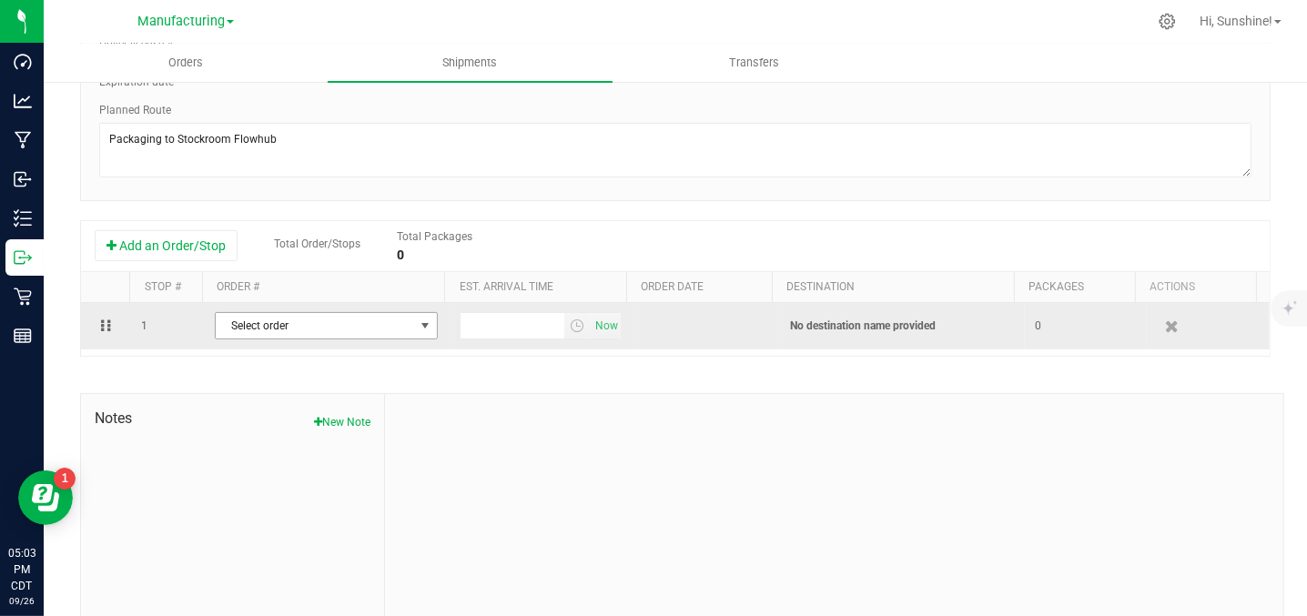
click at [311, 322] on span "Select order" at bounding box center [315, 325] width 198 height 25
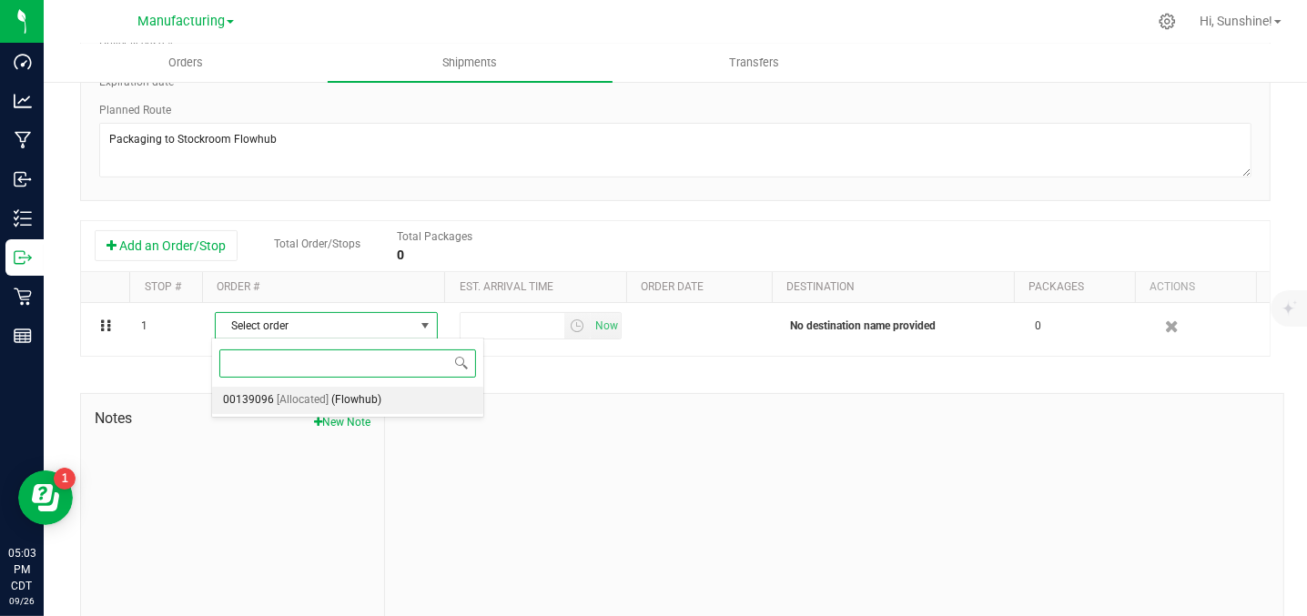
click at [303, 406] on span "[Allocated]" at bounding box center [303, 401] width 52 height 24
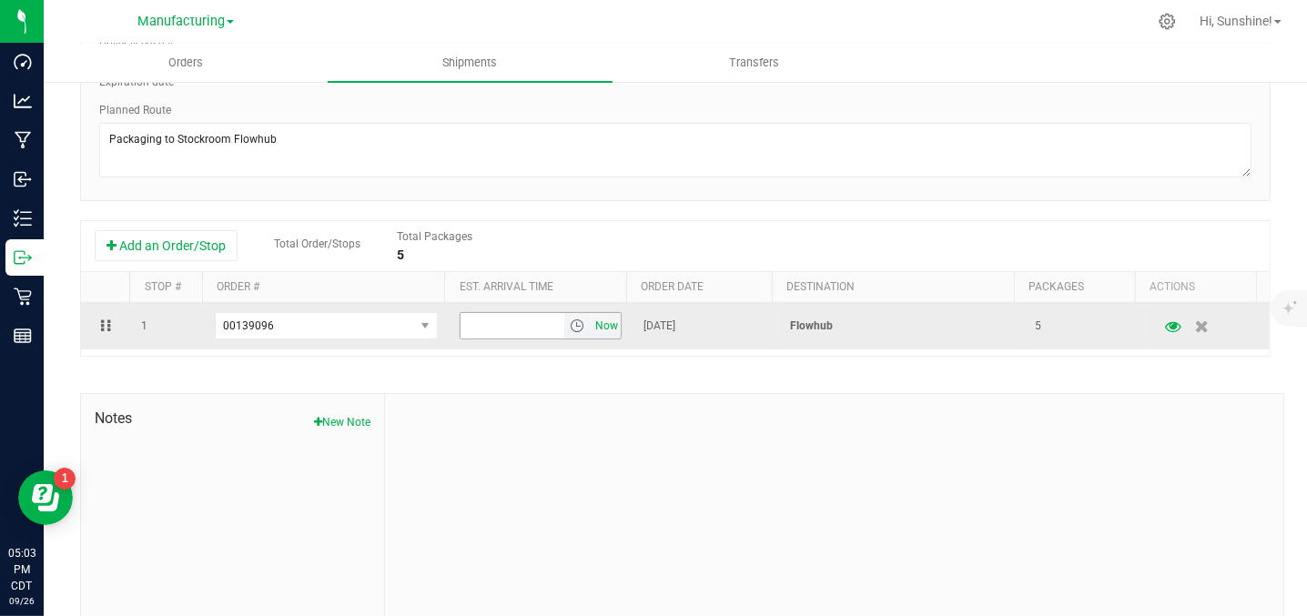
click at [591, 320] on span "Now" at bounding box center [606, 326] width 31 height 26
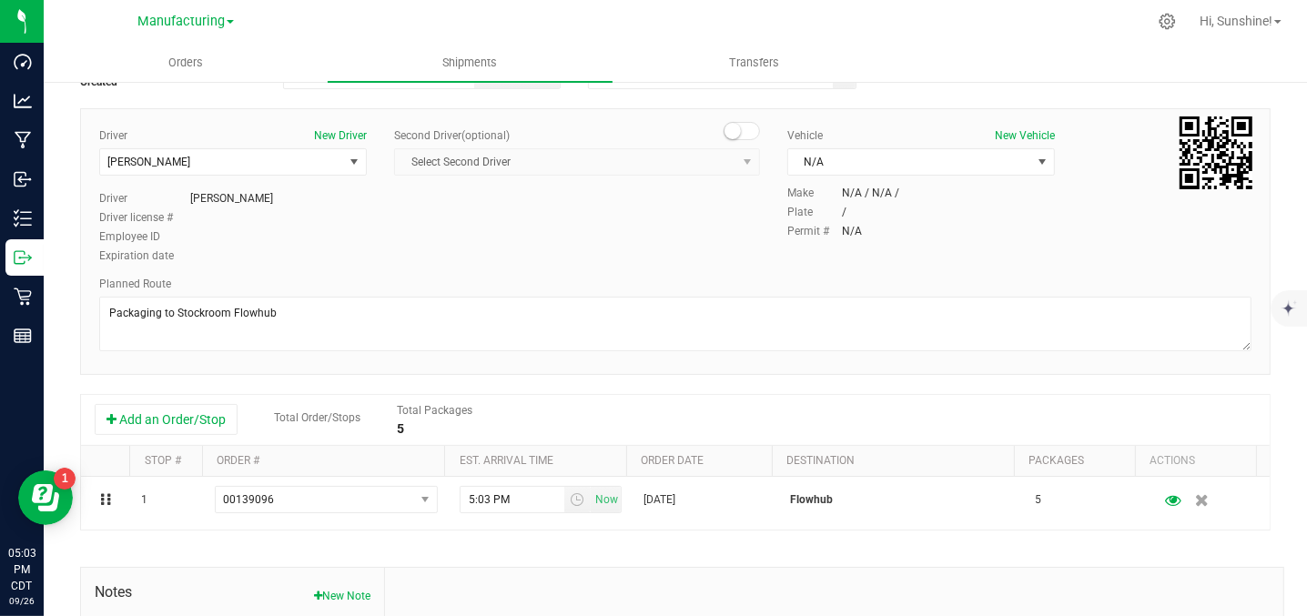
scroll to position [0, 0]
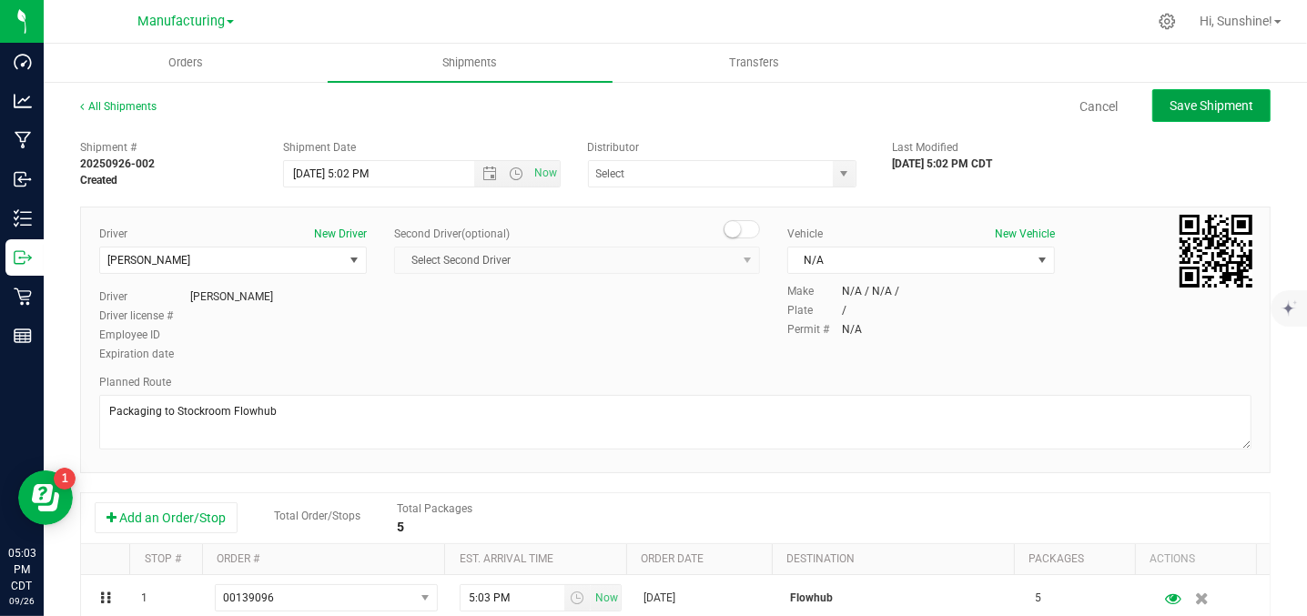
click at [1214, 104] on span "Save Shipment" at bounding box center [1212, 105] width 84 height 15
type input "[DATE] 10:02 PM"
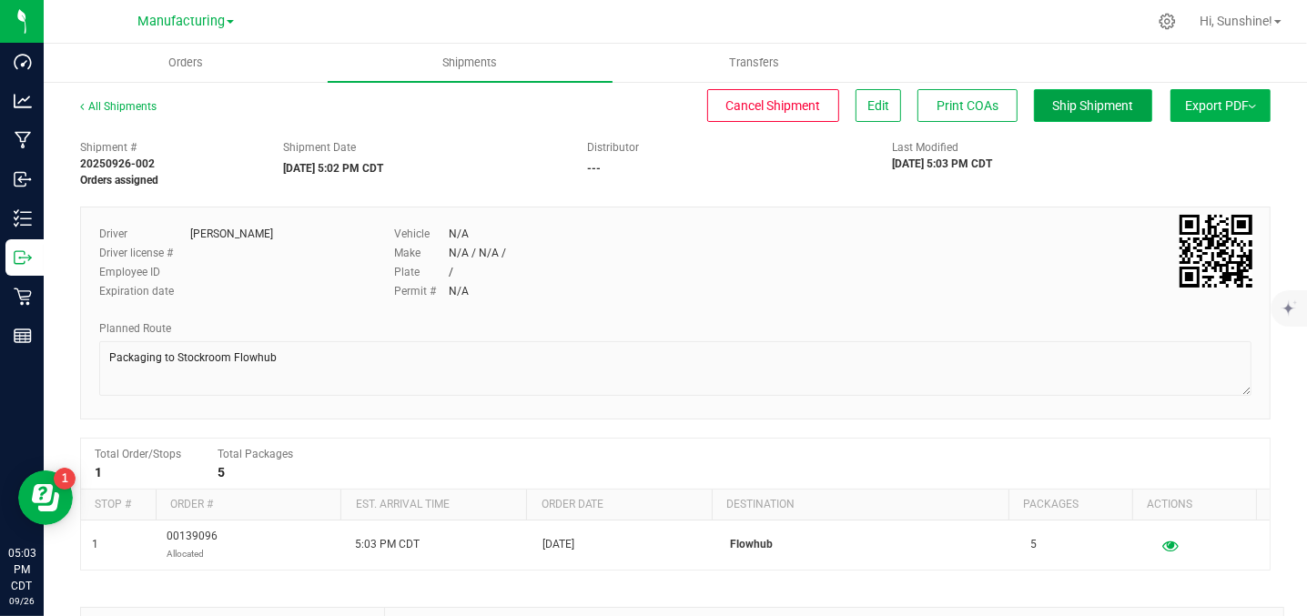
click at [1054, 108] on span "Ship Shipment" at bounding box center [1093, 105] width 81 height 15
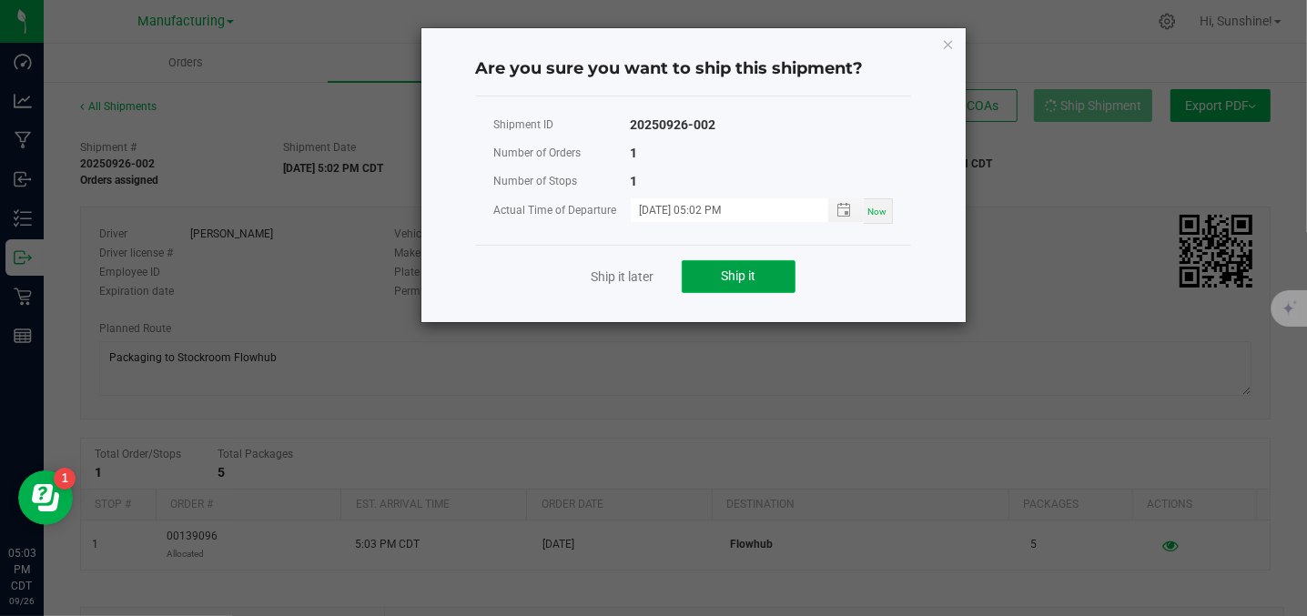
click at [738, 269] on span "Ship it" at bounding box center [738, 276] width 35 height 15
